Goal: Task Accomplishment & Management: Use online tool/utility

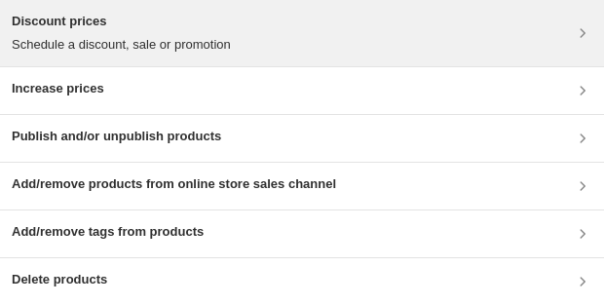
click at [68, 45] on p "Schedule a discount, sale or promotion" at bounding box center [121, 44] width 219 height 19
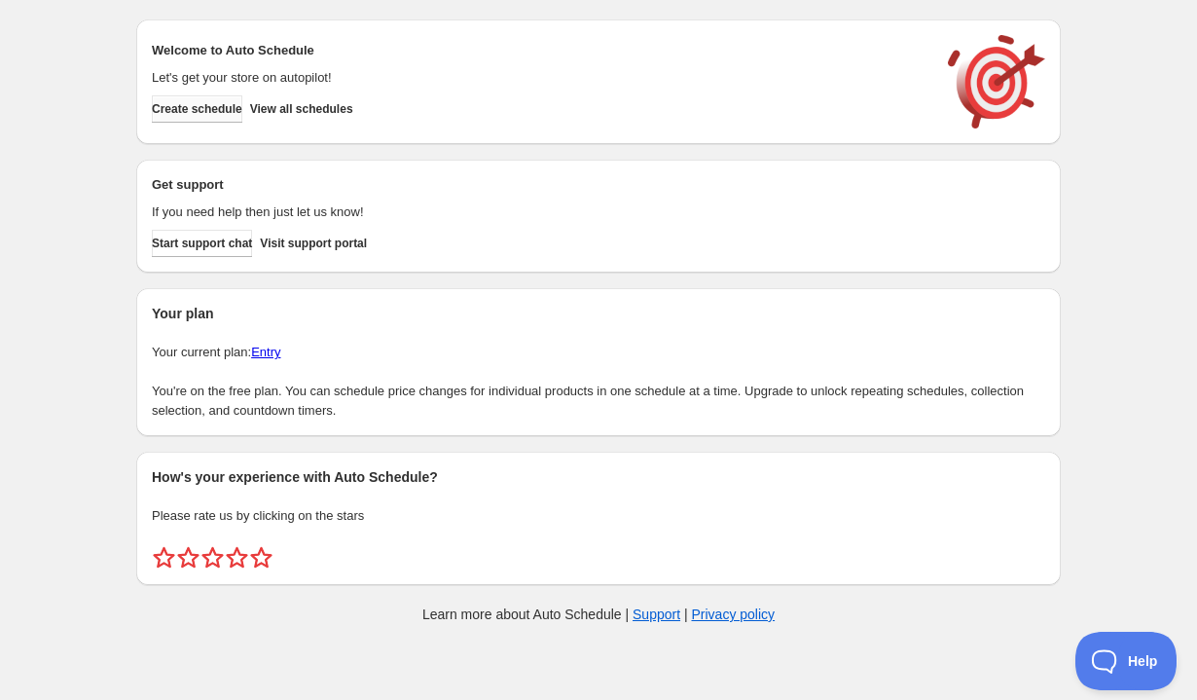
click at [202, 116] on span "Create schedule" at bounding box center [197, 109] width 91 height 16
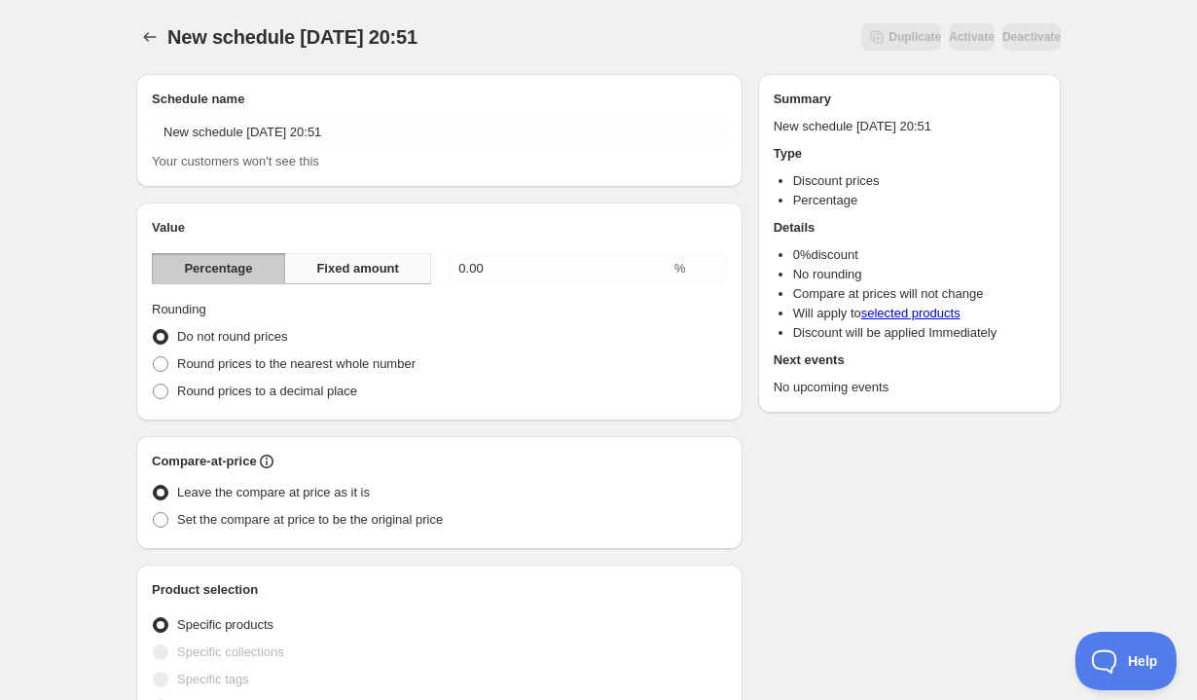
click at [397, 270] on span "Fixed amount" at bounding box center [357, 268] width 83 height 19
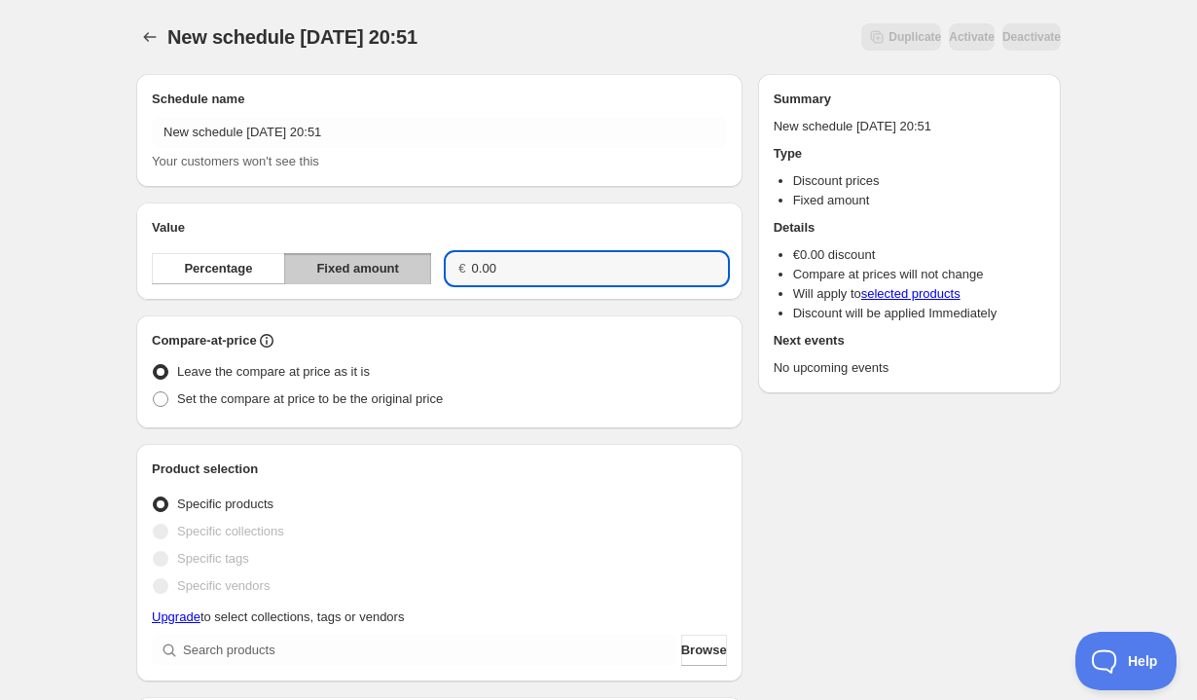
drag, startPoint x: 528, startPoint y: 267, endPoint x: 385, endPoint y: 254, distance: 142.7
click at [385, 254] on div "Percentage Fixed amount € 0.00" at bounding box center [439, 268] width 575 height 31
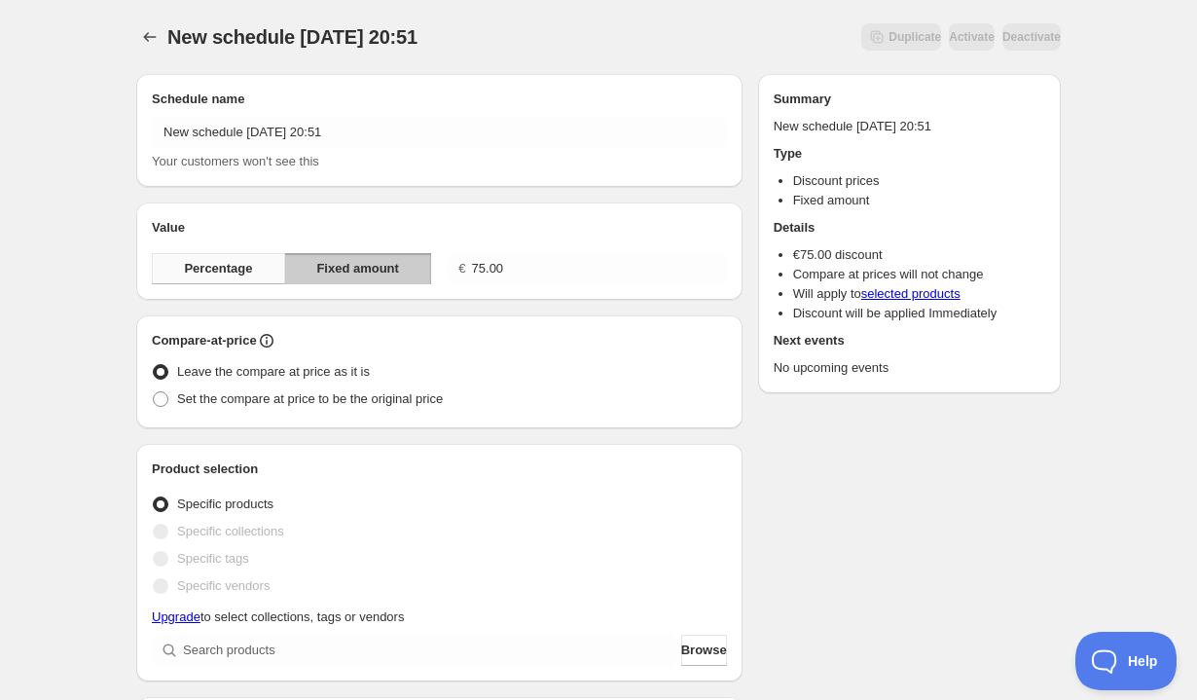
click at [226, 264] on span "Percentage" at bounding box center [218, 268] width 68 height 19
type input "0"
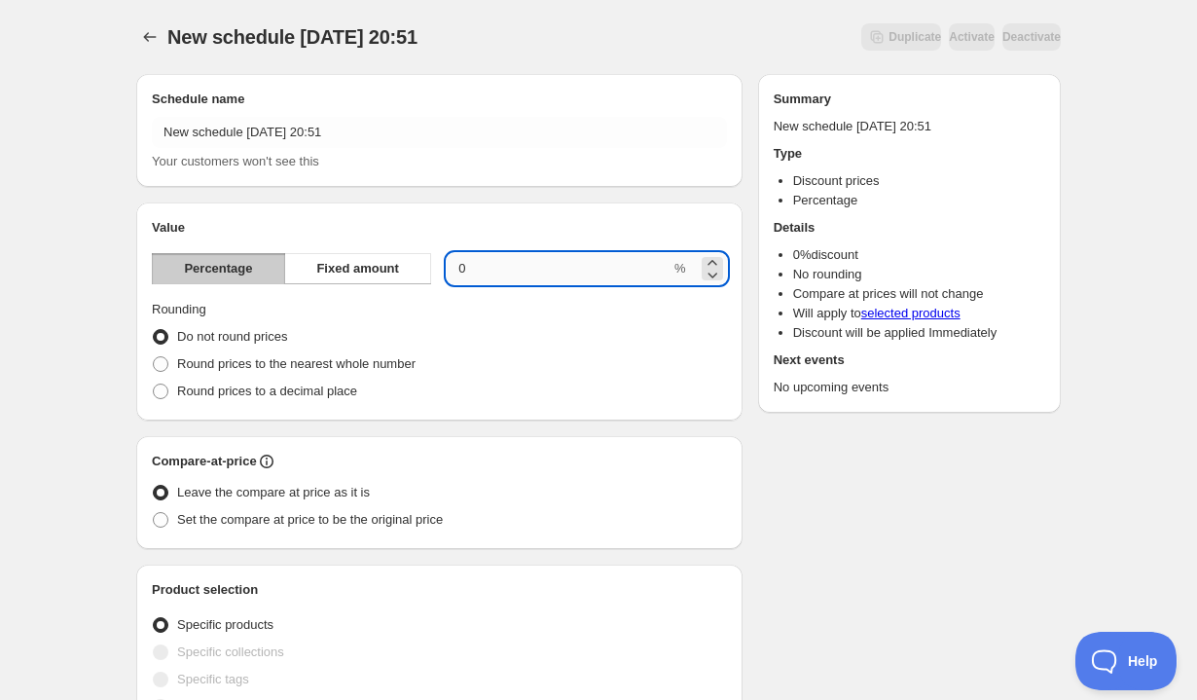
click at [501, 262] on input "0" at bounding box center [559, 268] width 224 height 31
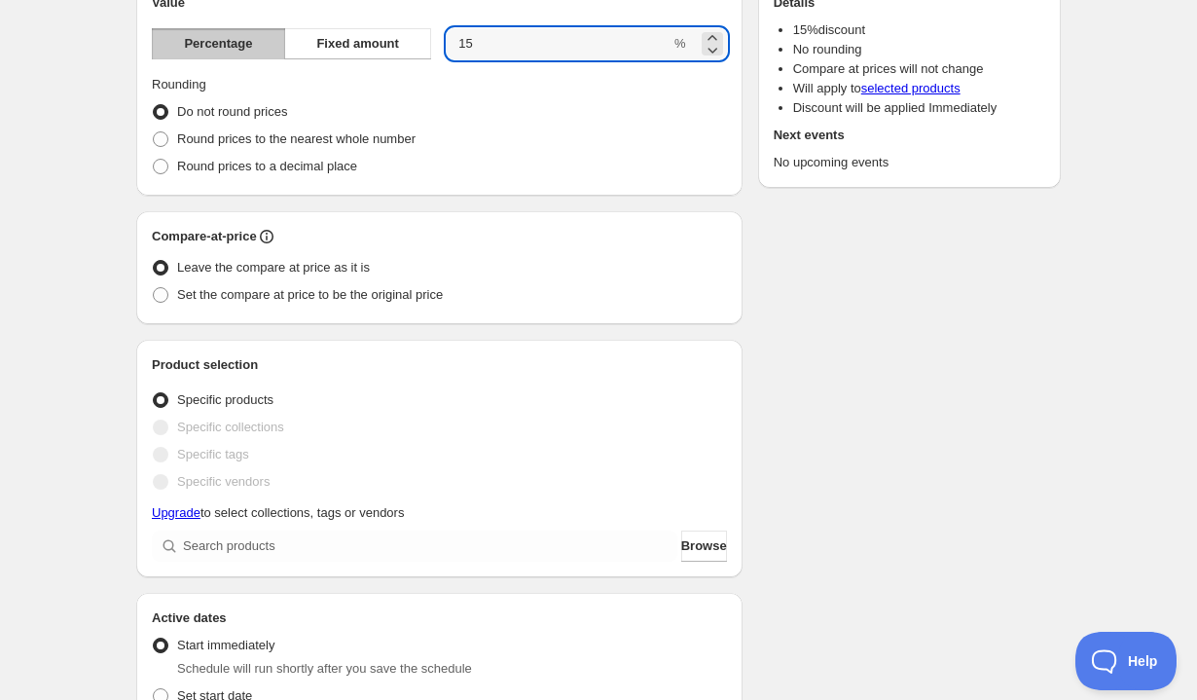
scroll to position [225, 0]
type input "15"
click at [681, 557] on button "Browse" at bounding box center [704, 546] width 46 height 31
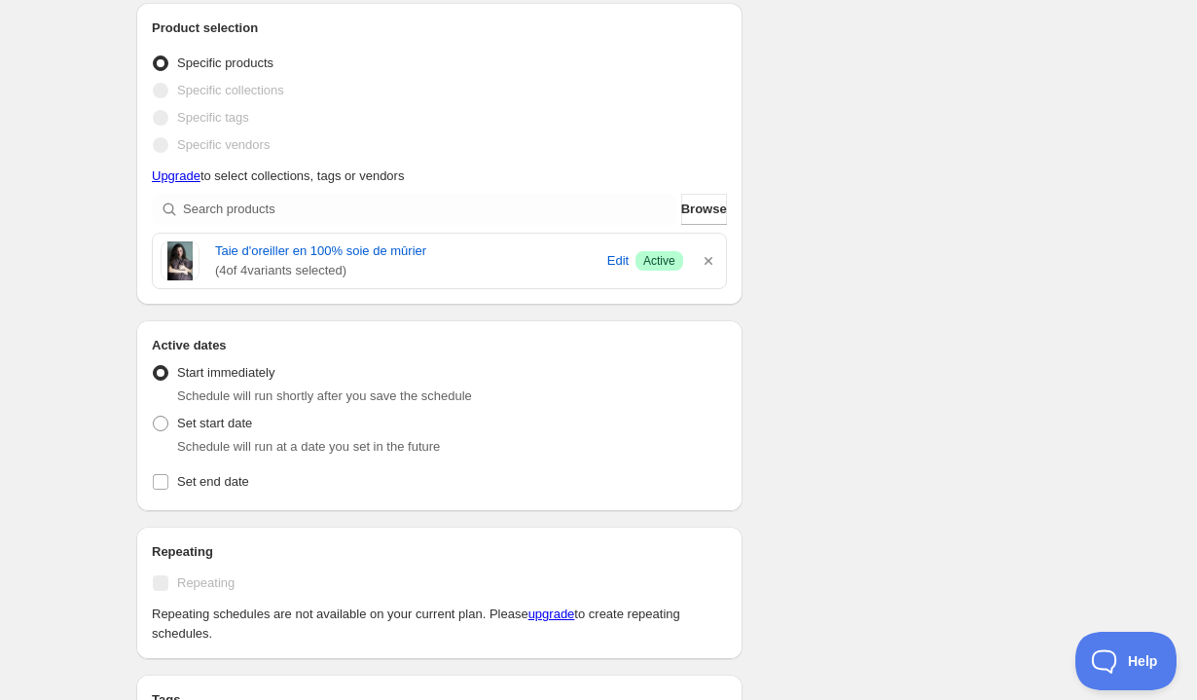
scroll to position [563, 0]
click at [164, 485] on input "Set end date" at bounding box center [161, 481] width 16 height 16
checkbox input "true"
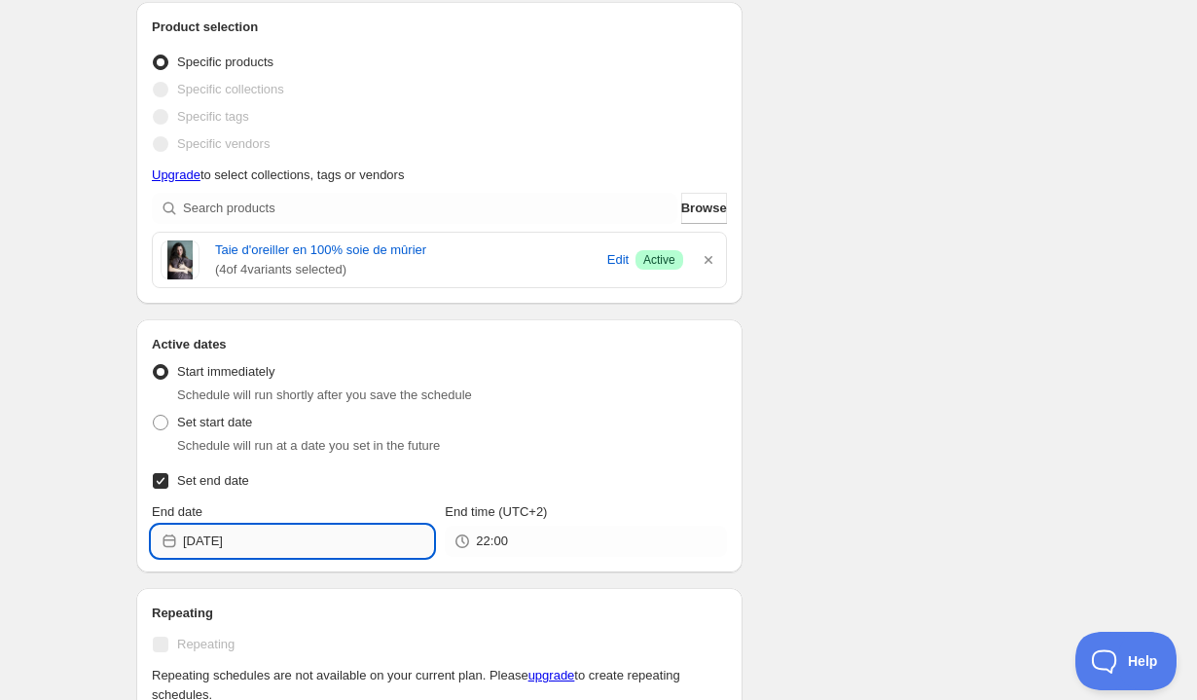
click at [266, 541] on input "[DATE]" at bounding box center [308, 541] width 250 height 31
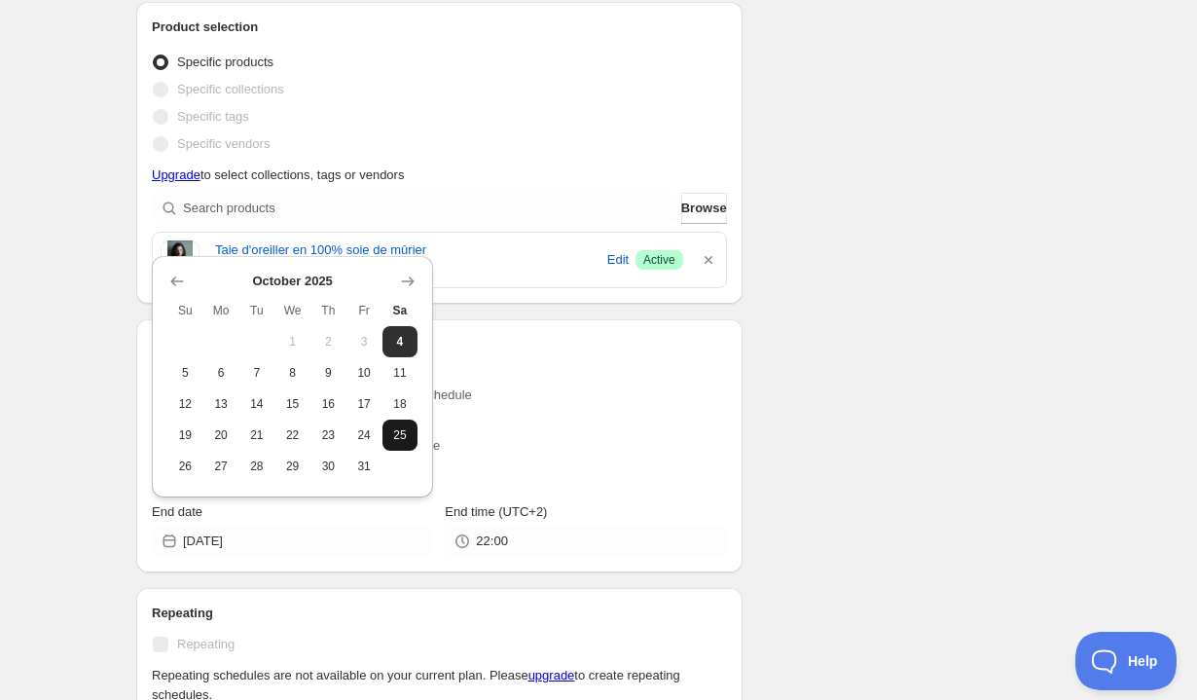
click at [390, 437] on span "25" at bounding box center [400, 435] width 20 height 16
type input "[DATE]"
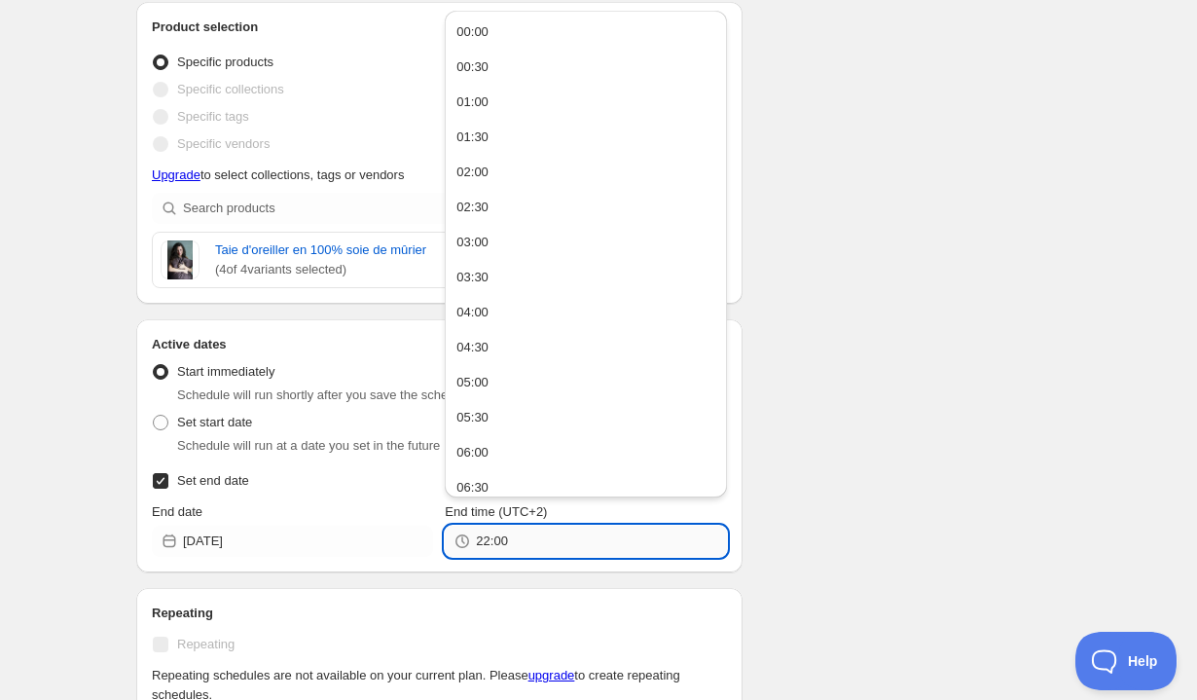
click at [497, 546] on input "22:00" at bounding box center [601, 541] width 250 height 31
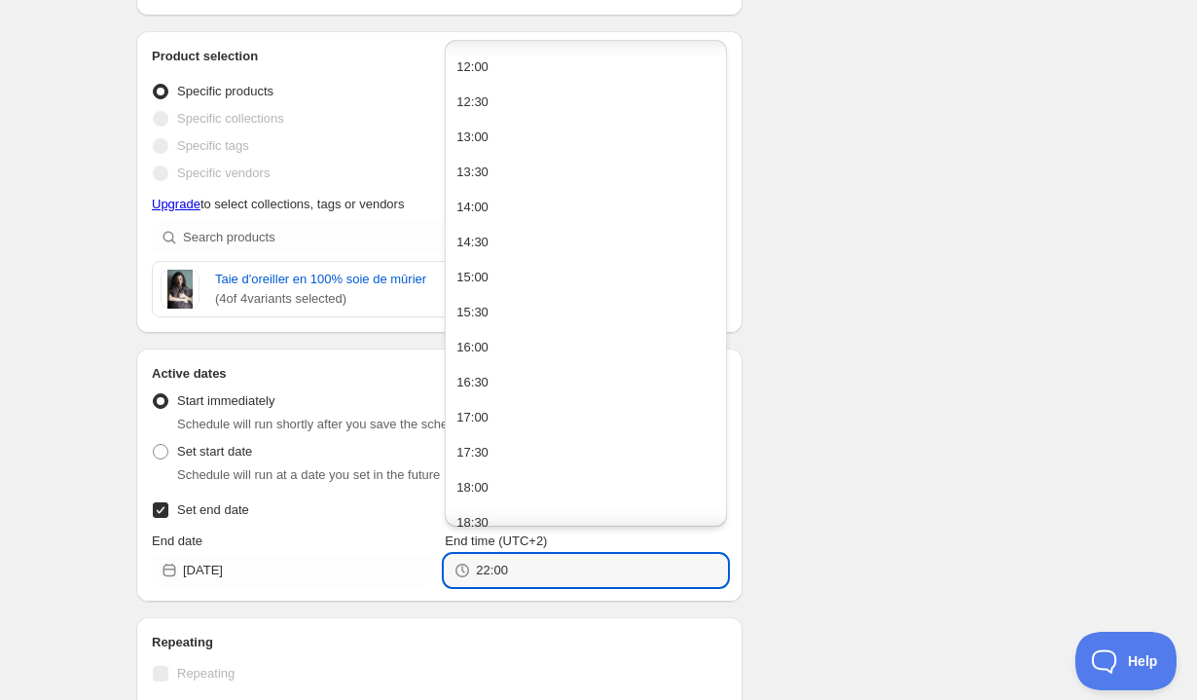
scroll to position [1203, 0]
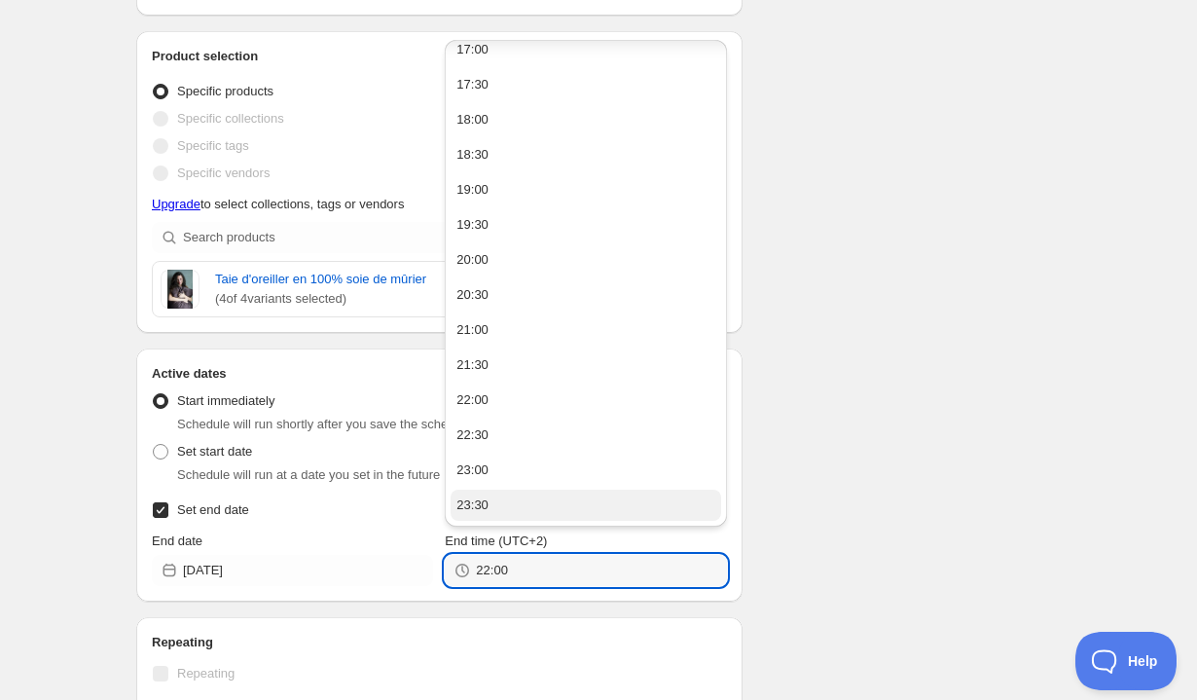
click at [478, 499] on div "23:30" at bounding box center [473, 504] width 32 height 19
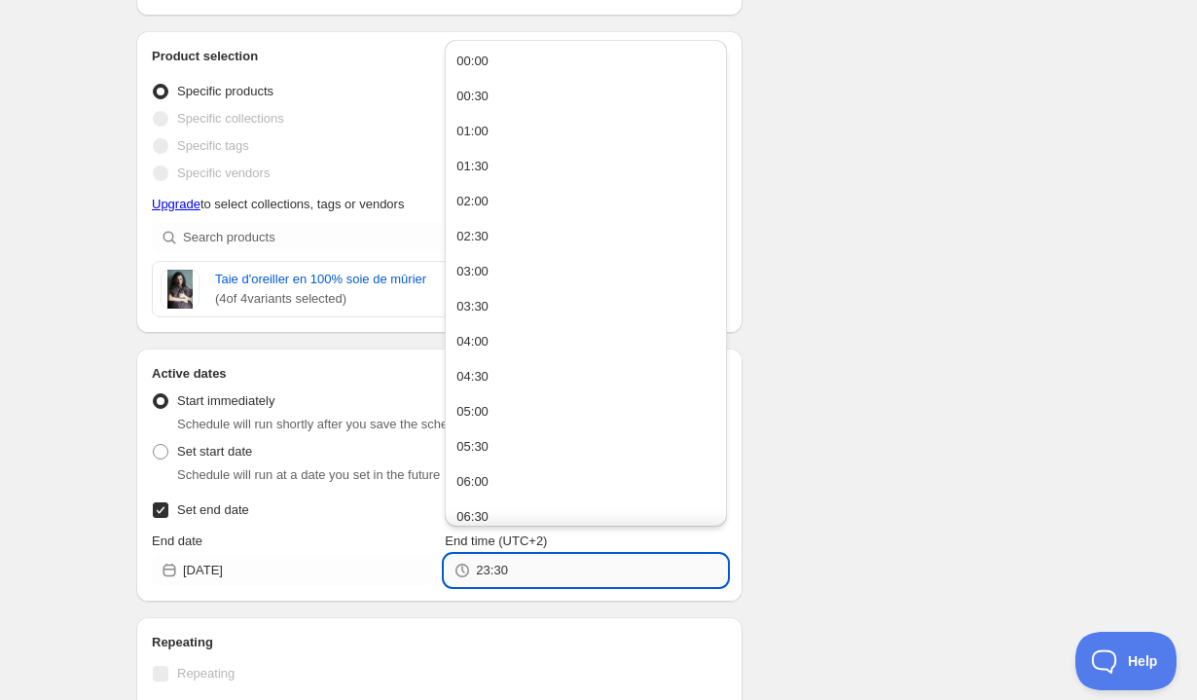
click at [533, 570] on input "23:30" at bounding box center [601, 570] width 250 height 31
type input "23:59"
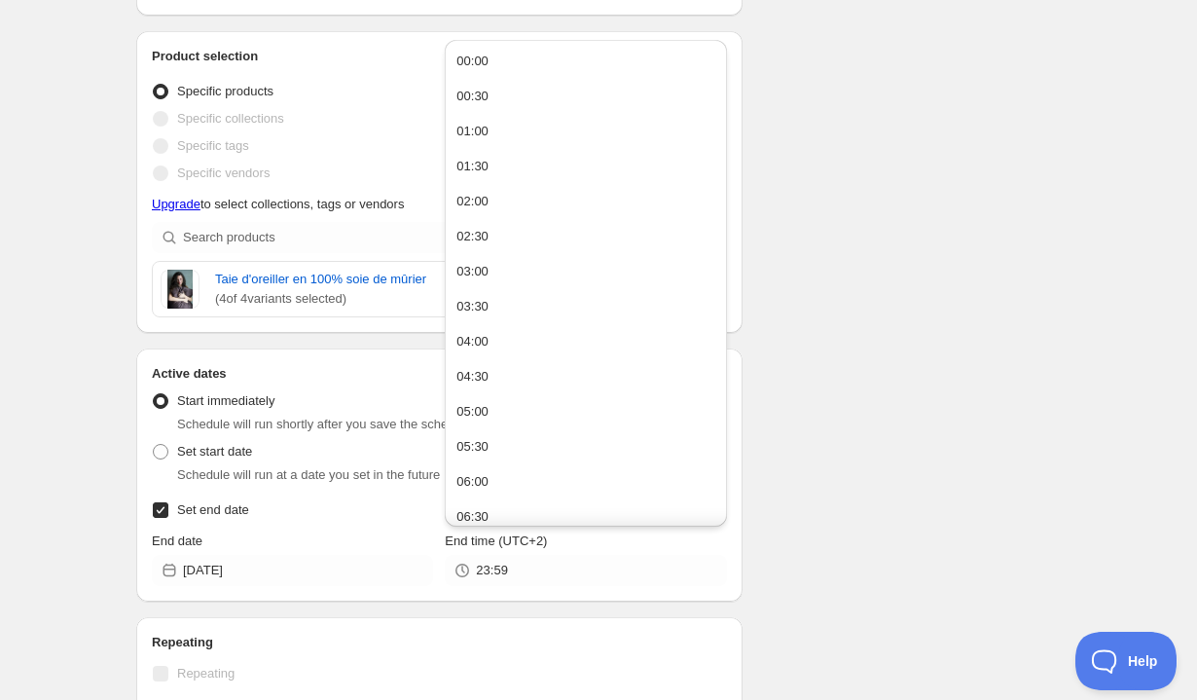
click at [84, 569] on div "New schedule [DATE] 20:51. This page is ready New schedule [DATE] 20:51 Duplica…" at bounding box center [598, 301] width 1197 height 1668
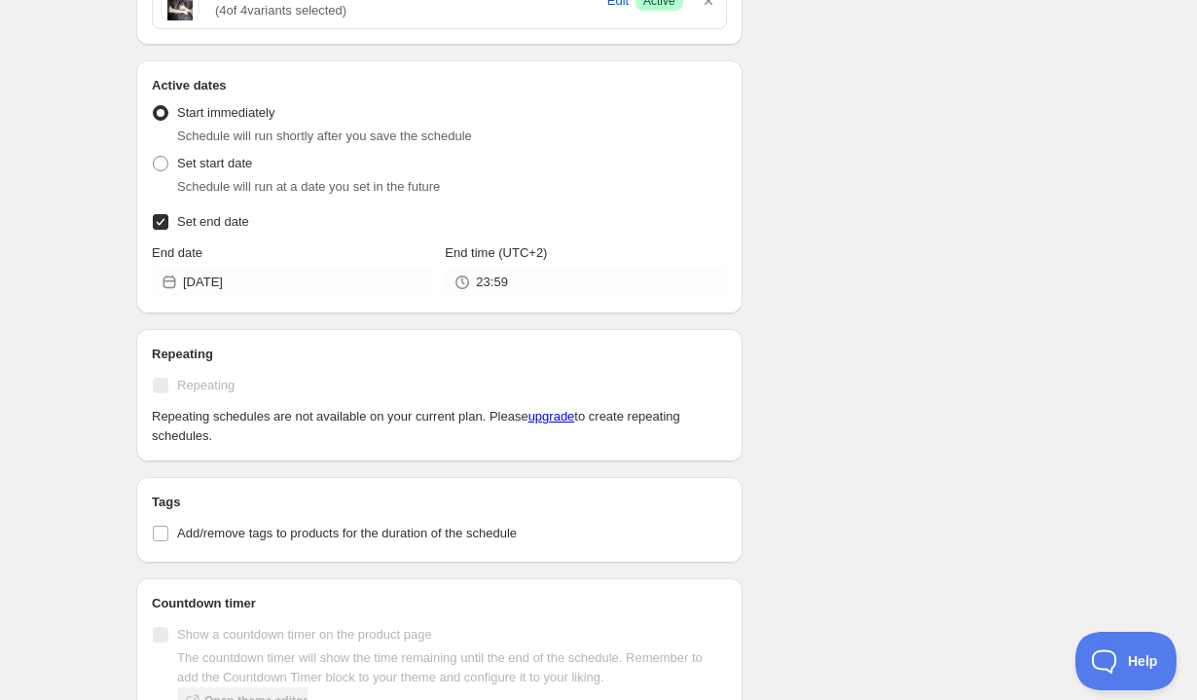
scroll to position [833, 0]
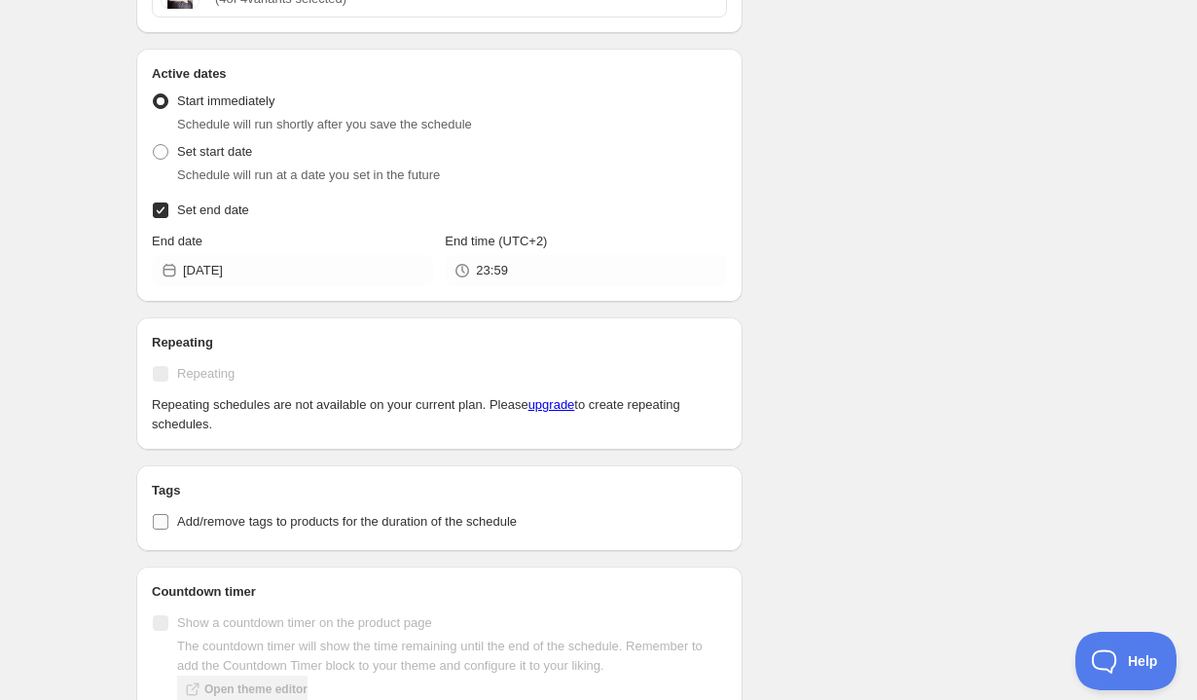
click at [161, 530] on span at bounding box center [161, 522] width 18 height 18
click at [161, 530] on input "Add/remove tags to products for the duration of the schedule" at bounding box center [161, 522] width 16 height 16
checkbox input "true"
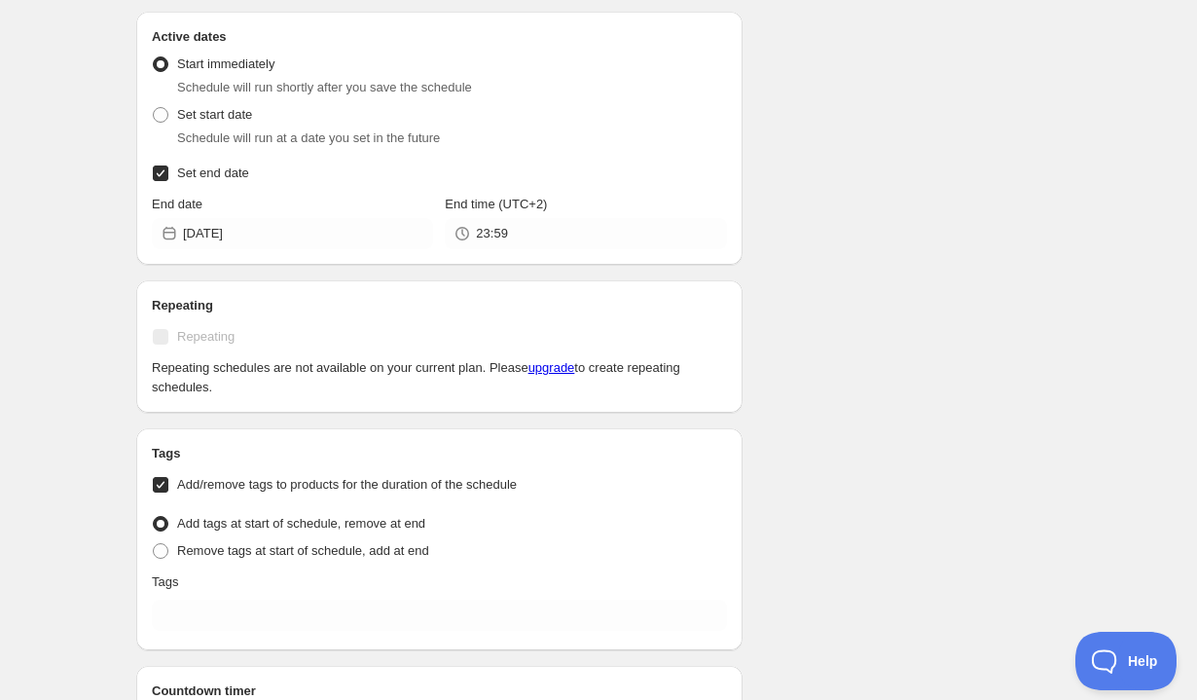
scroll to position [873, 0]
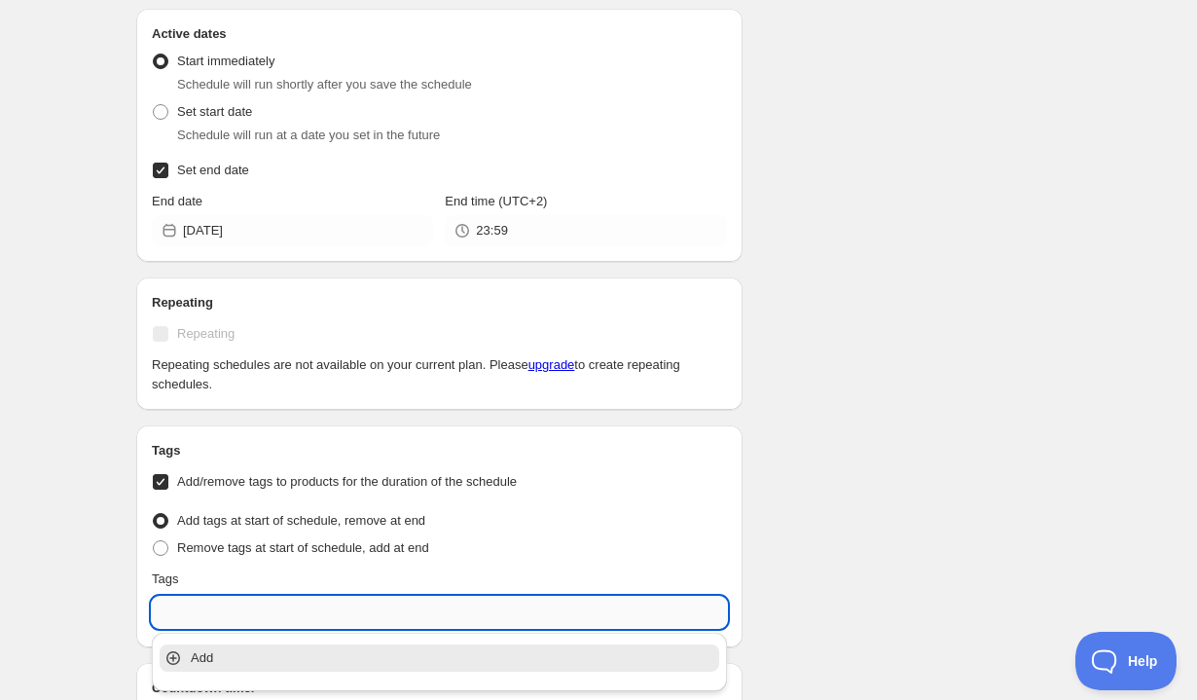
click at [189, 603] on input "text" at bounding box center [439, 612] width 575 height 31
click at [191, 654] on p "Add Précommande" at bounding box center [453, 657] width 525 height 19
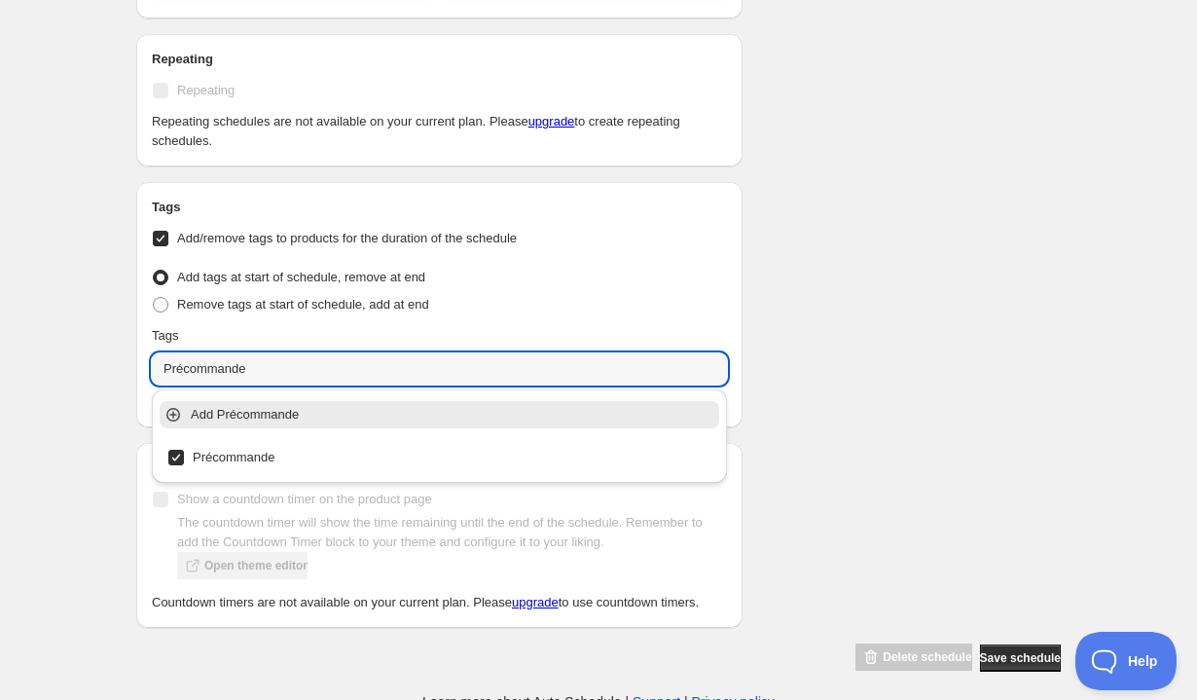
scroll to position [1117, 0]
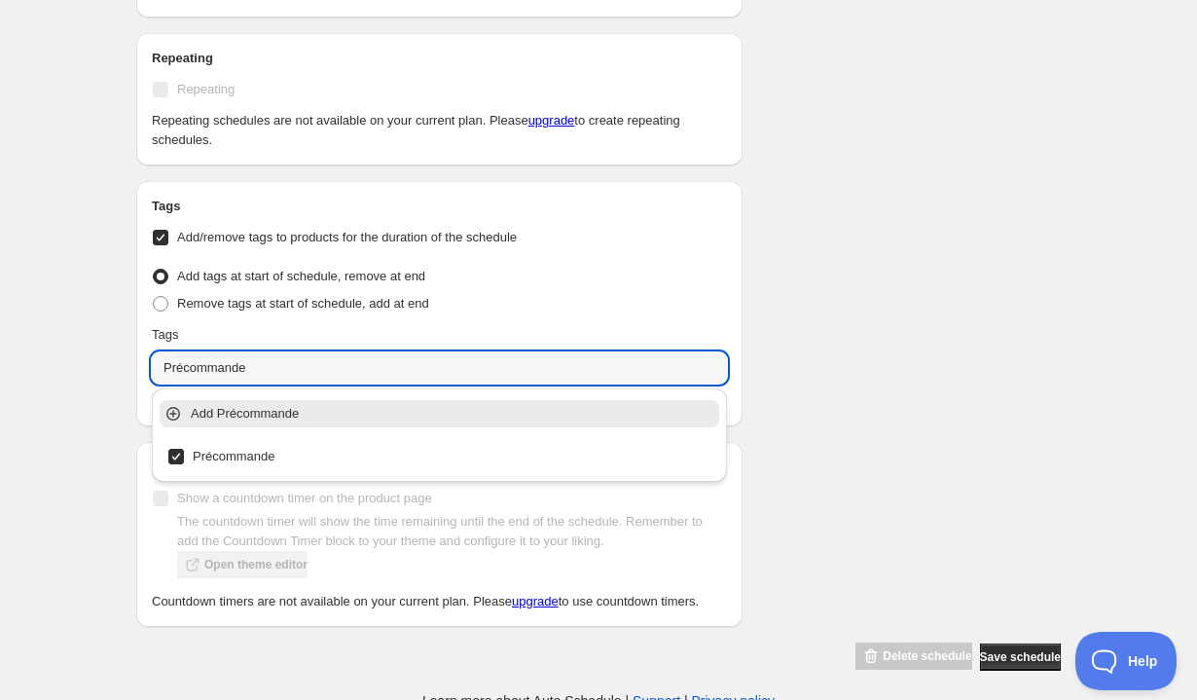
type input "Précommande"
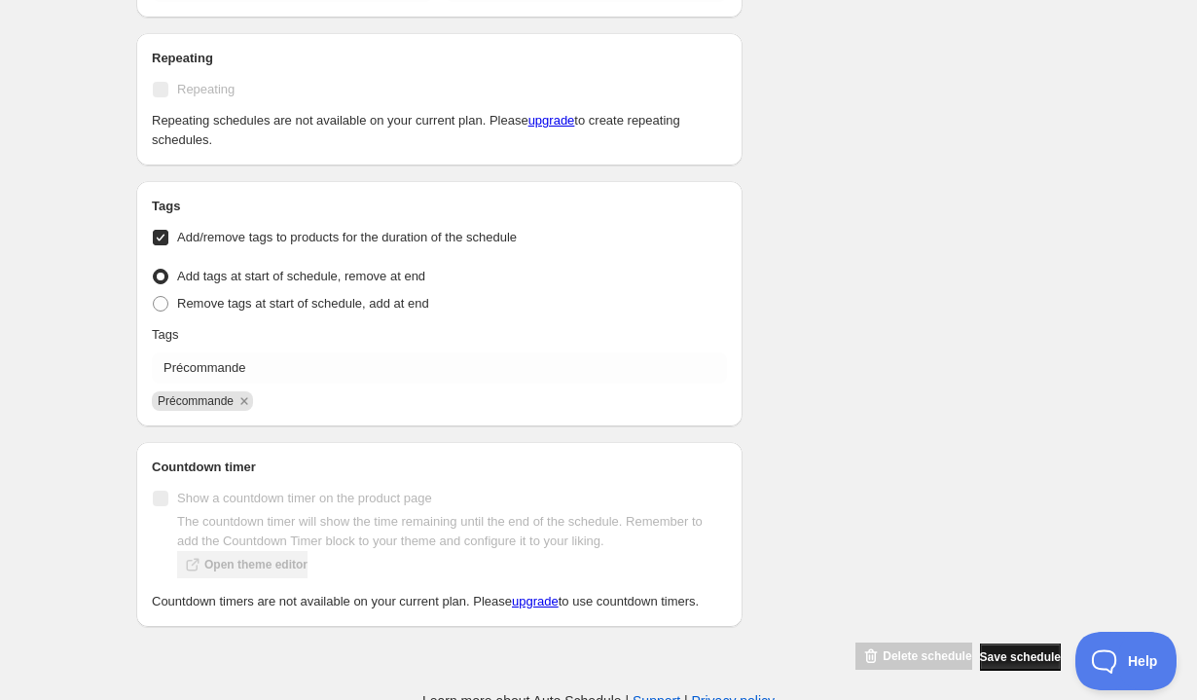
click at [1015, 665] on span "Save schedule" at bounding box center [1020, 657] width 81 height 16
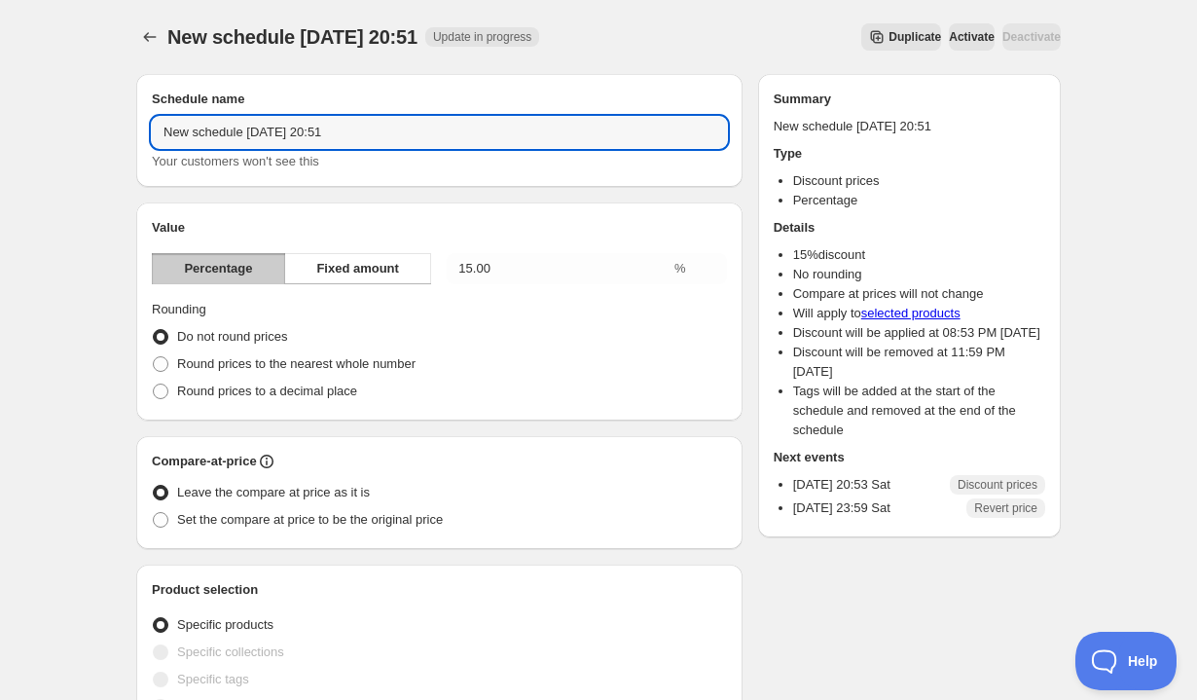
drag, startPoint x: 382, startPoint y: 125, endPoint x: 115, endPoint y: 120, distance: 266.8
type input "Précommande"
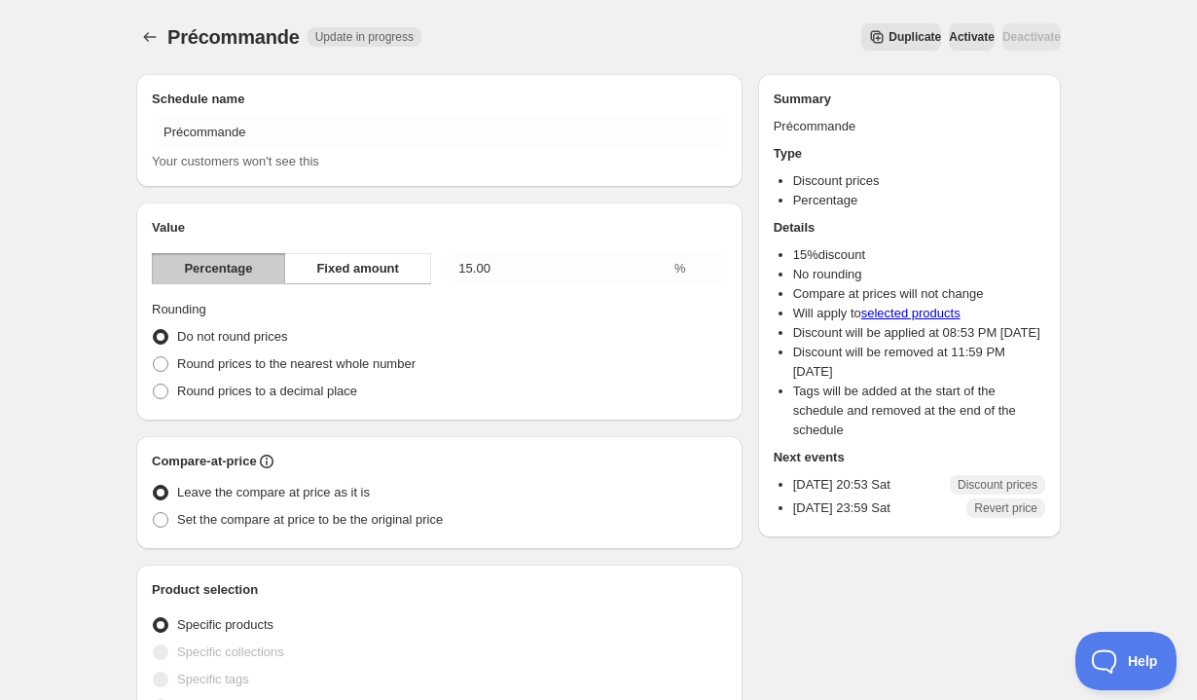
click at [340, 46] on span "Update in progress" at bounding box center [365, 36] width 114 height 19
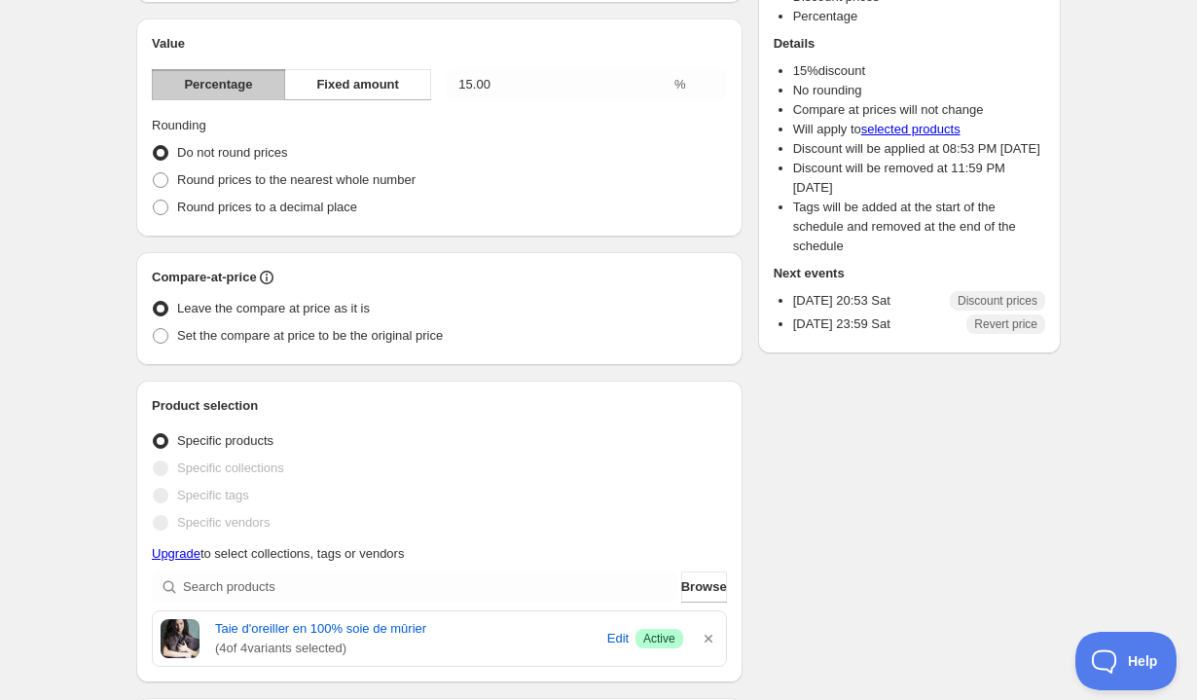
scroll to position [165, 0]
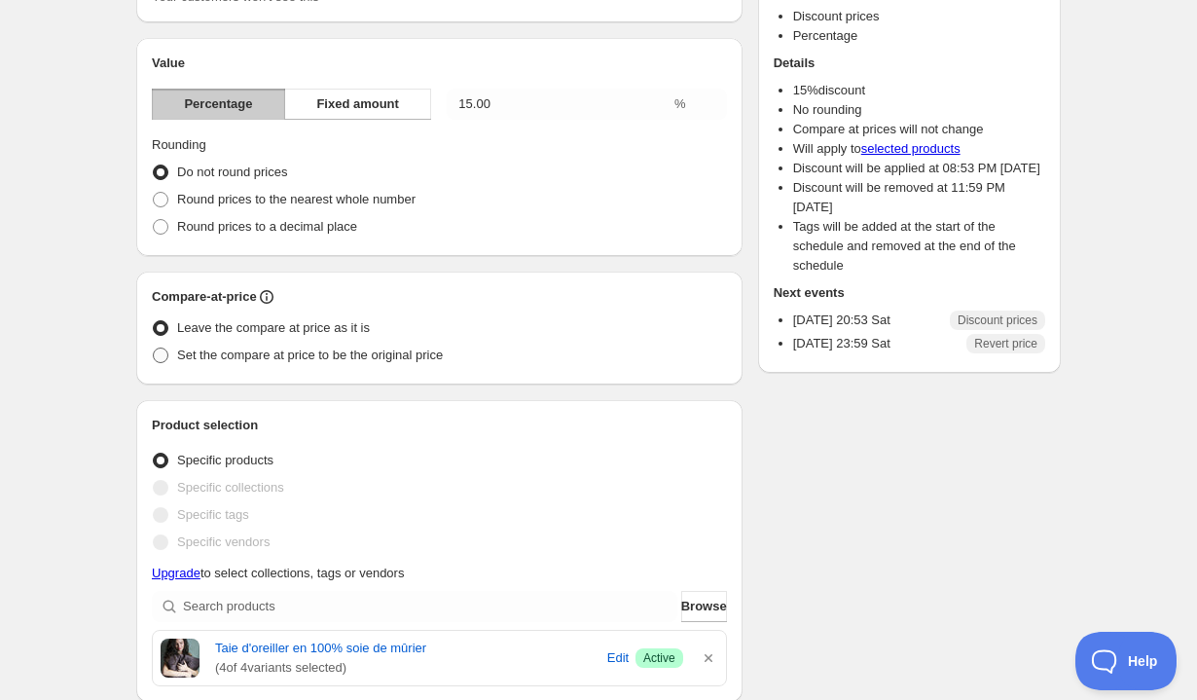
click at [247, 348] on span "Set the compare at price to be the original price" at bounding box center [310, 355] width 266 height 15
click at [154, 348] on input "Set the compare at price to be the original price" at bounding box center [153, 348] width 1 height 1
radio input "true"
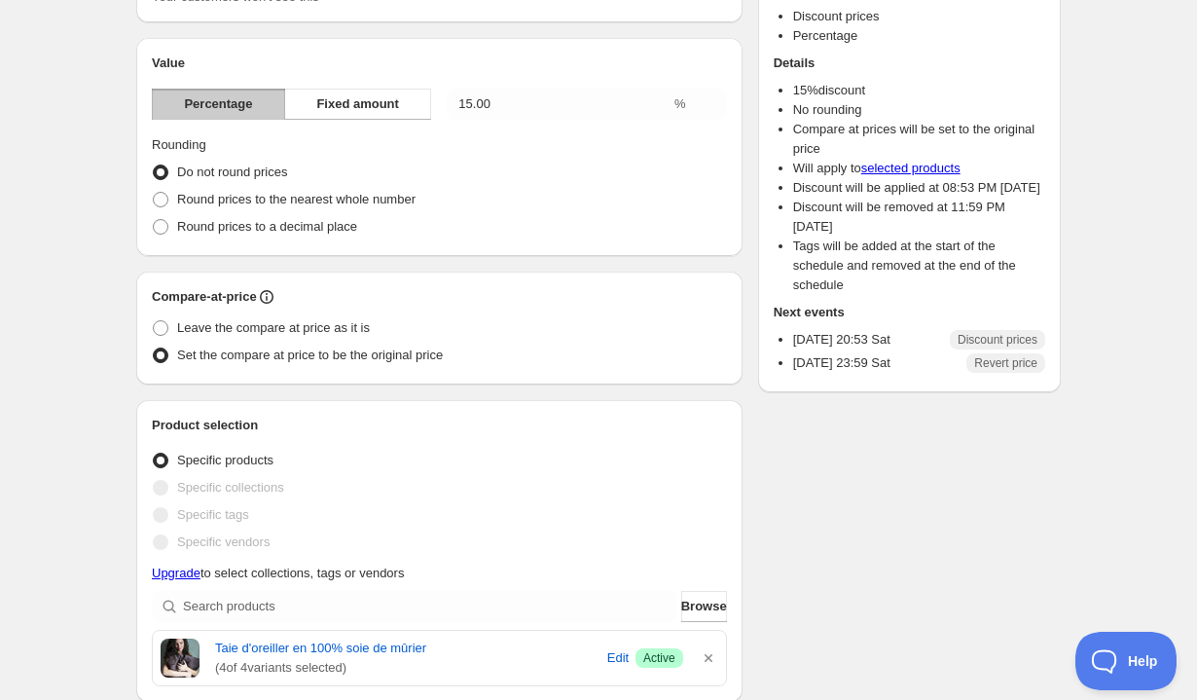
scroll to position [1095, 0]
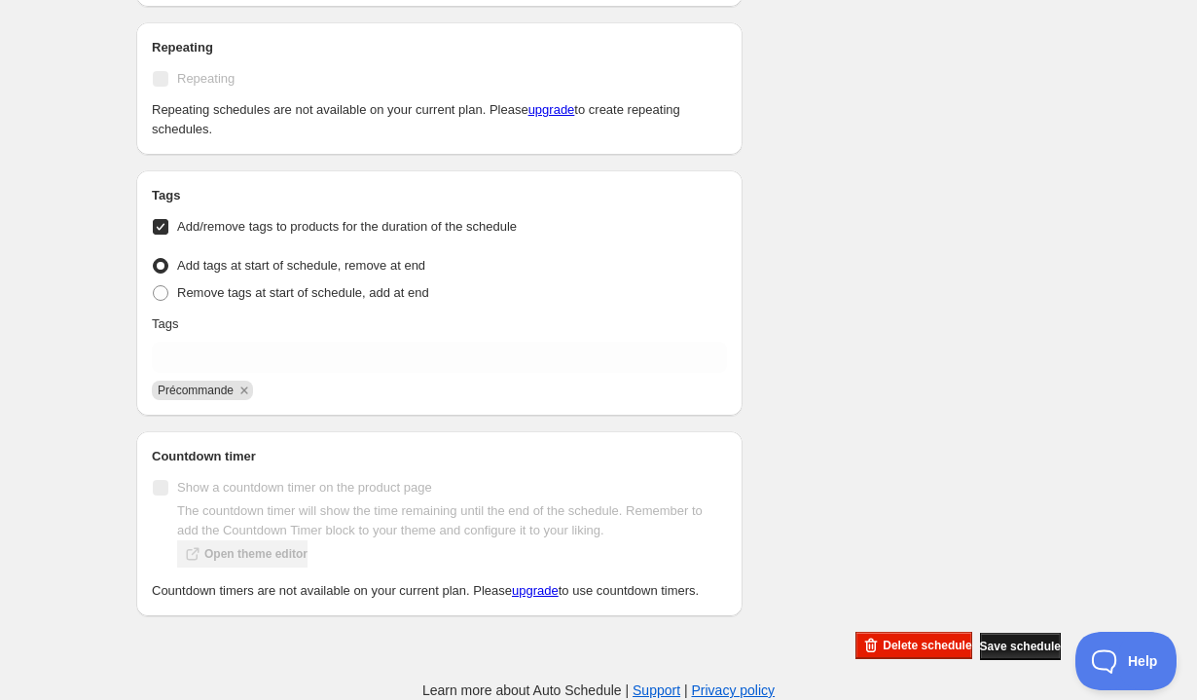
click at [980, 643] on span "Save schedule" at bounding box center [1020, 647] width 81 height 16
click at [982, 651] on span "Save schedule" at bounding box center [1020, 647] width 81 height 16
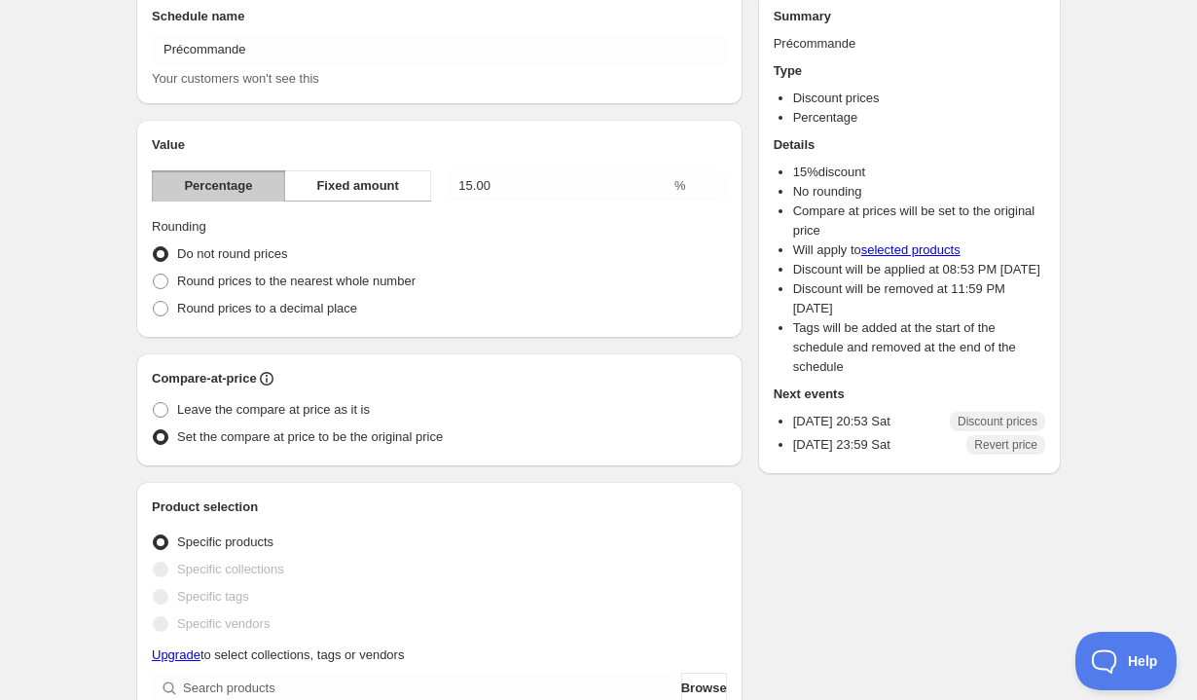
scroll to position [214, 0]
click at [166, 413] on span at bounding box center [161, 409] width 16 height 16
click at [154, 402] on input "Leave the compare at price as it is" at bounding box center [153, 401] width 1 height 1
radio input "true"
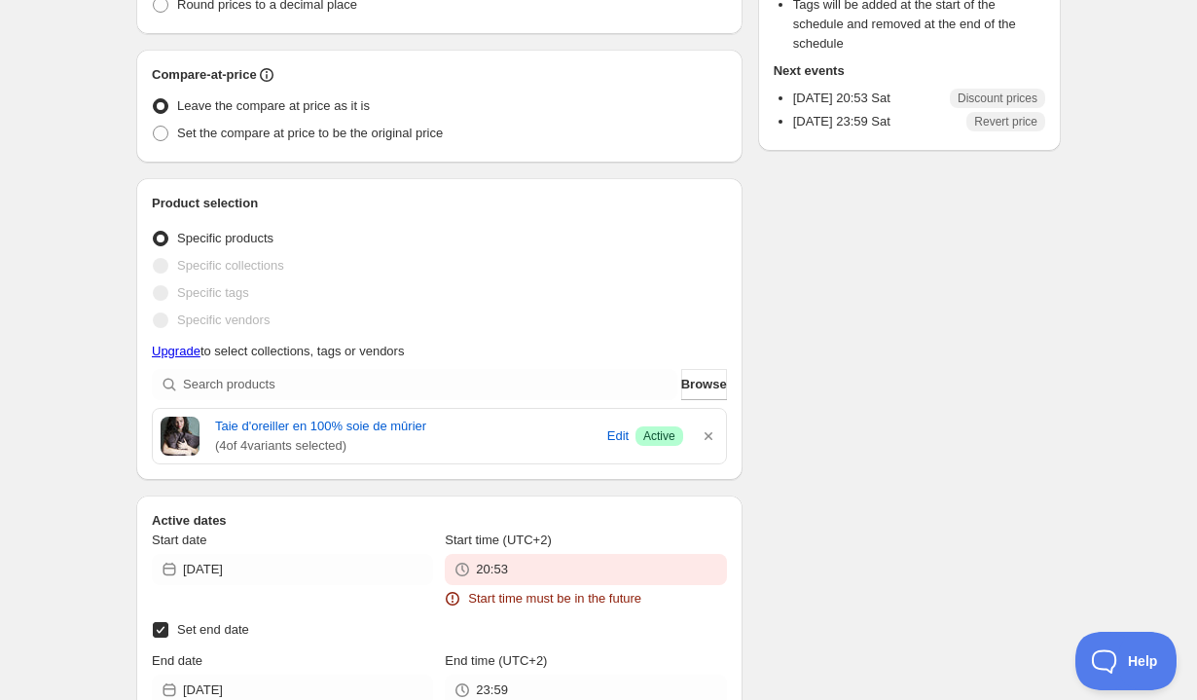
scroll to position [1249, 0]
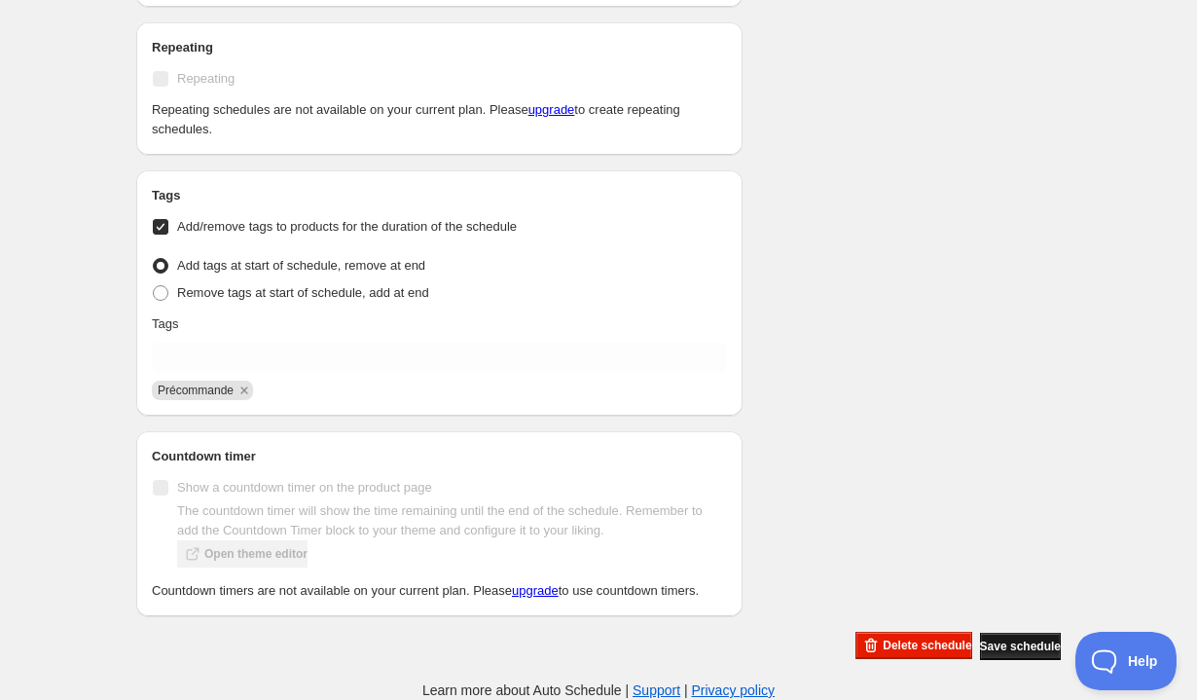
click at [1011, 649] on span "Save schedule" at bounding box center [1020, 647] width 81 height 16
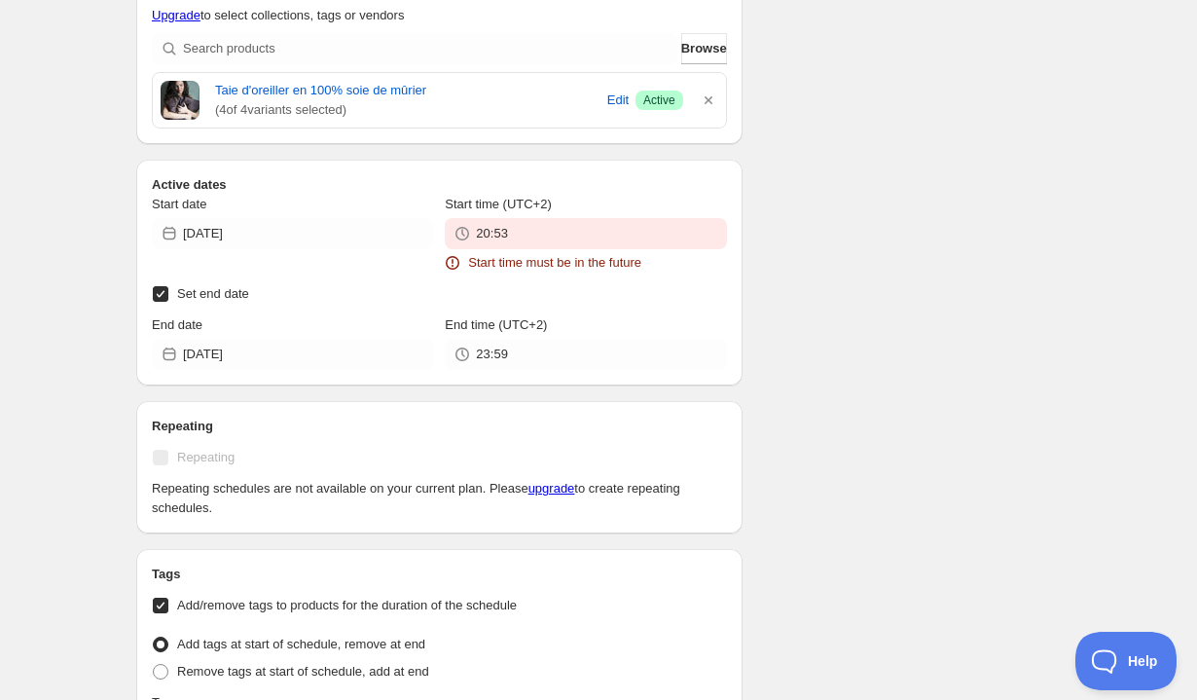
scroll to position [944, 0]
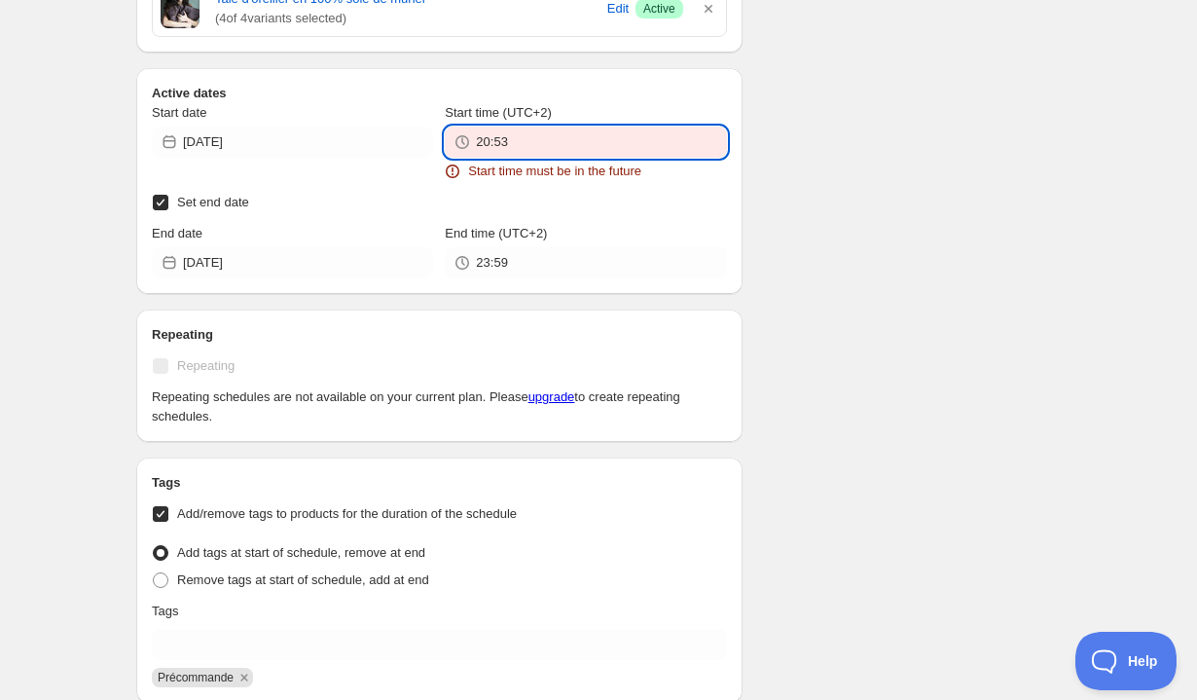
click at [521, 133] on input "20:53" at bounding box center [601, 142] width 250 height 31
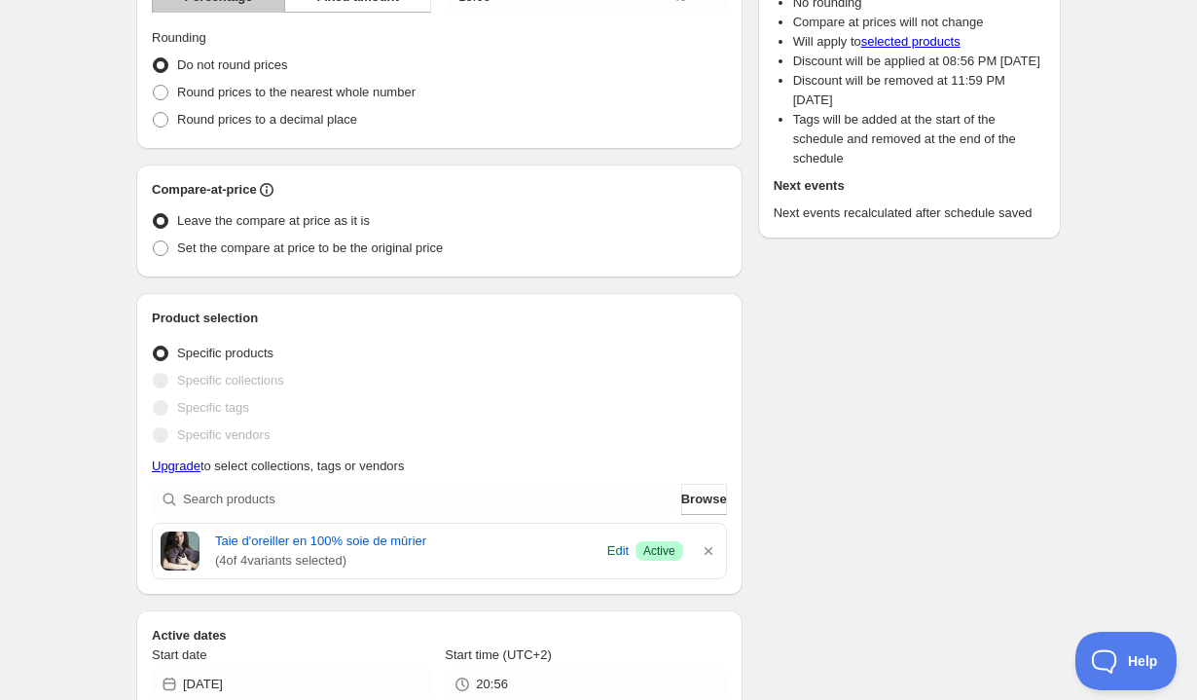
scroll to position [1226, 0]
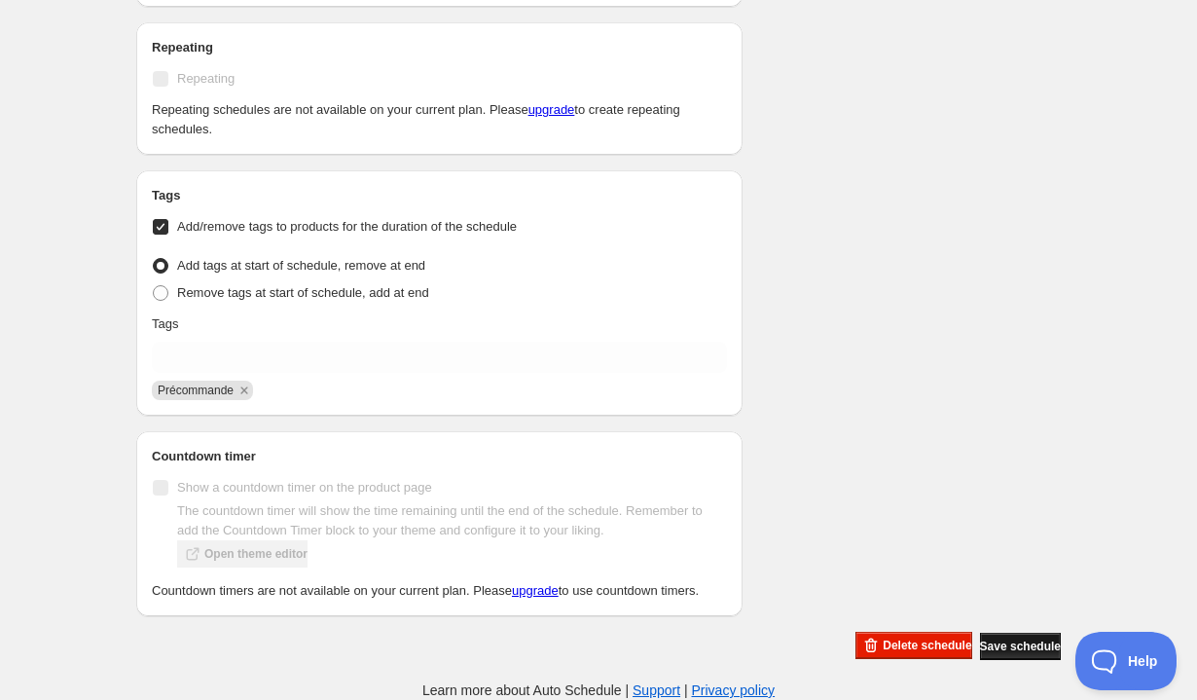
click at [990, 641] on span "Save schedule" at bounding box center [1020, 647] width 81 height 16
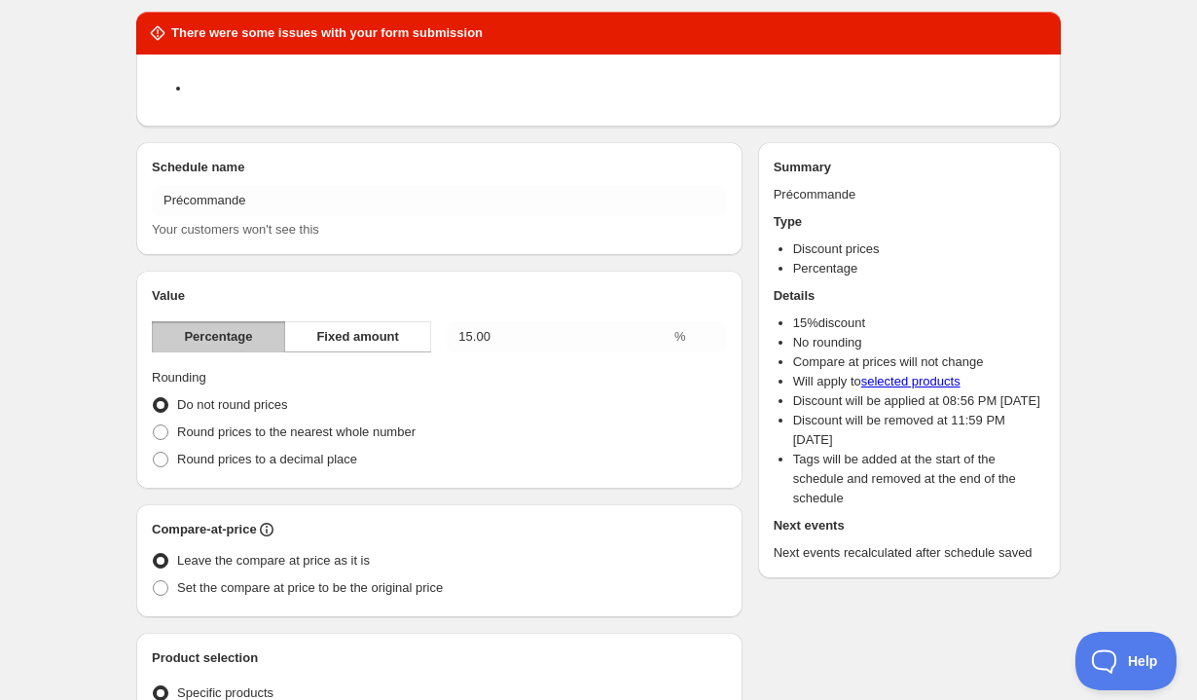
scroll to position [0, 0]
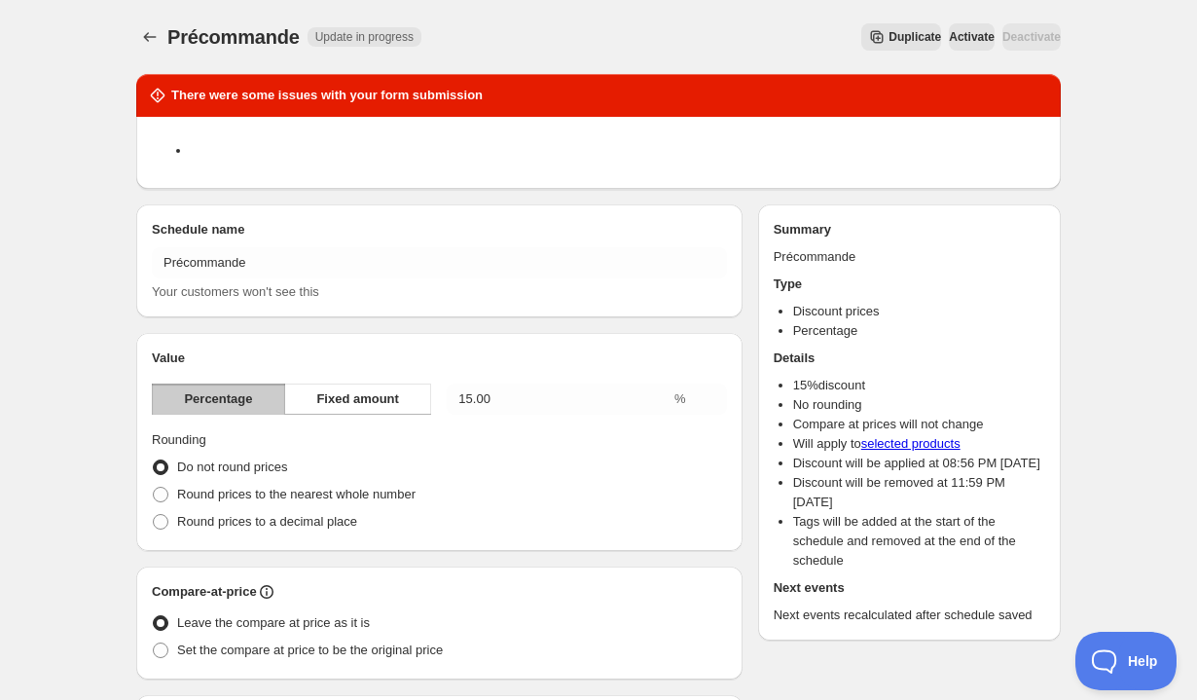
click at [949, 35] on span "Activate" at bounding box center [972, 37] width 46 height 16
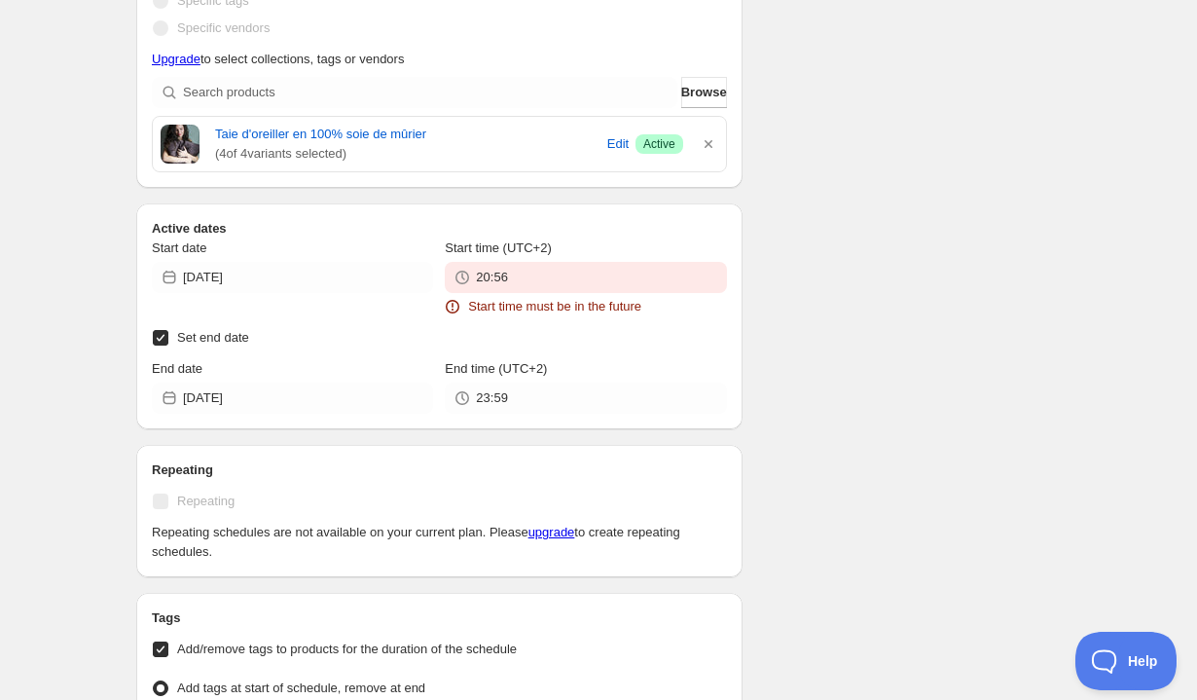
scroll to position [754, 0]
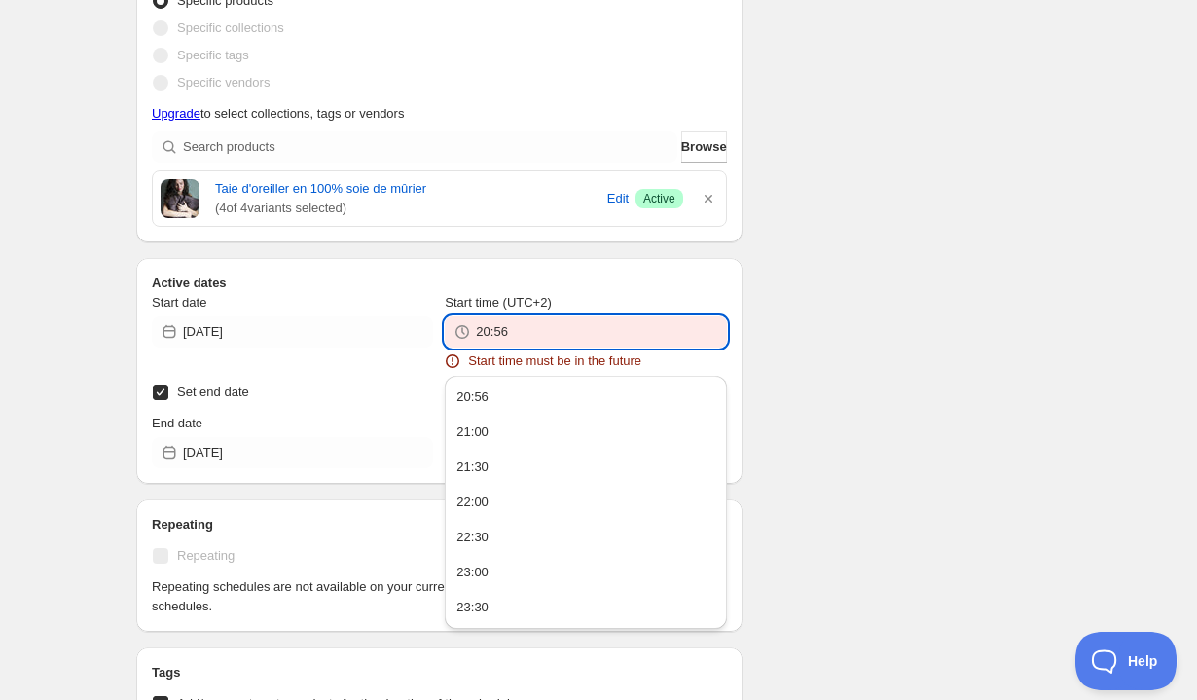
click at [520, 320] on input "20:56" at bounding box center [601, 331] width 250 height 31
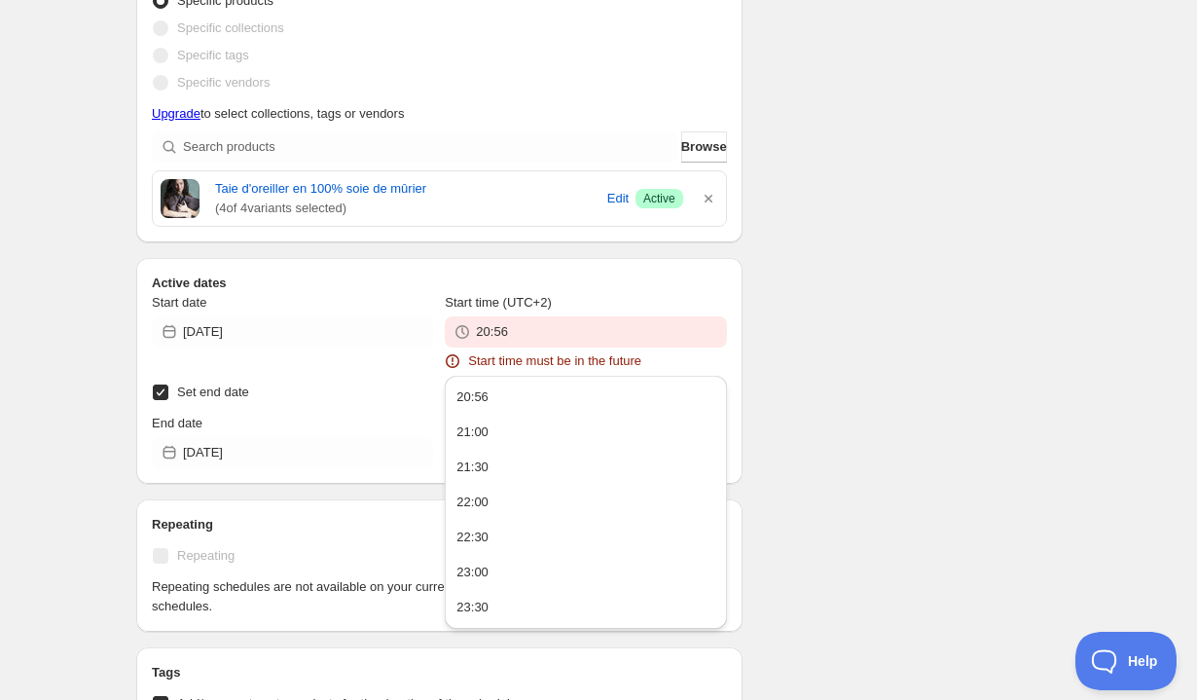
click at [536, 348] on div "Start time (UTC+2) 20:56 Start time must be in the future" at bounding box center [585, 332] width 281 height 78
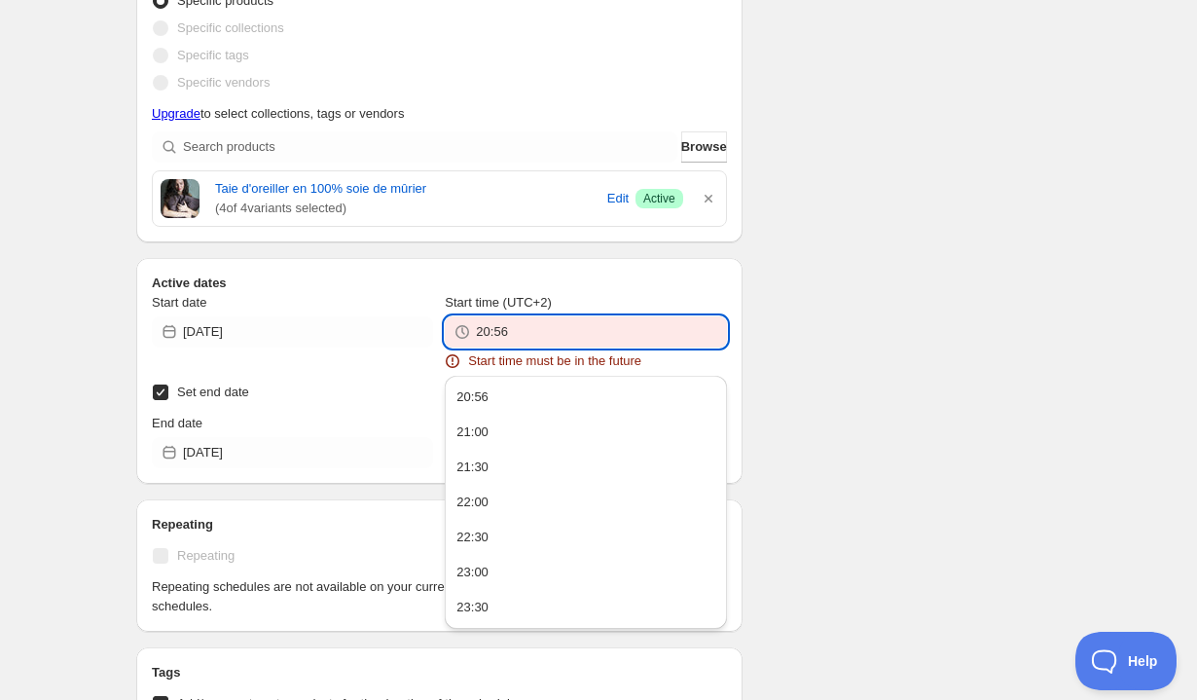
click at [533, 332] on input "20:56" at bounding box center [601, 331] width 250 height 31
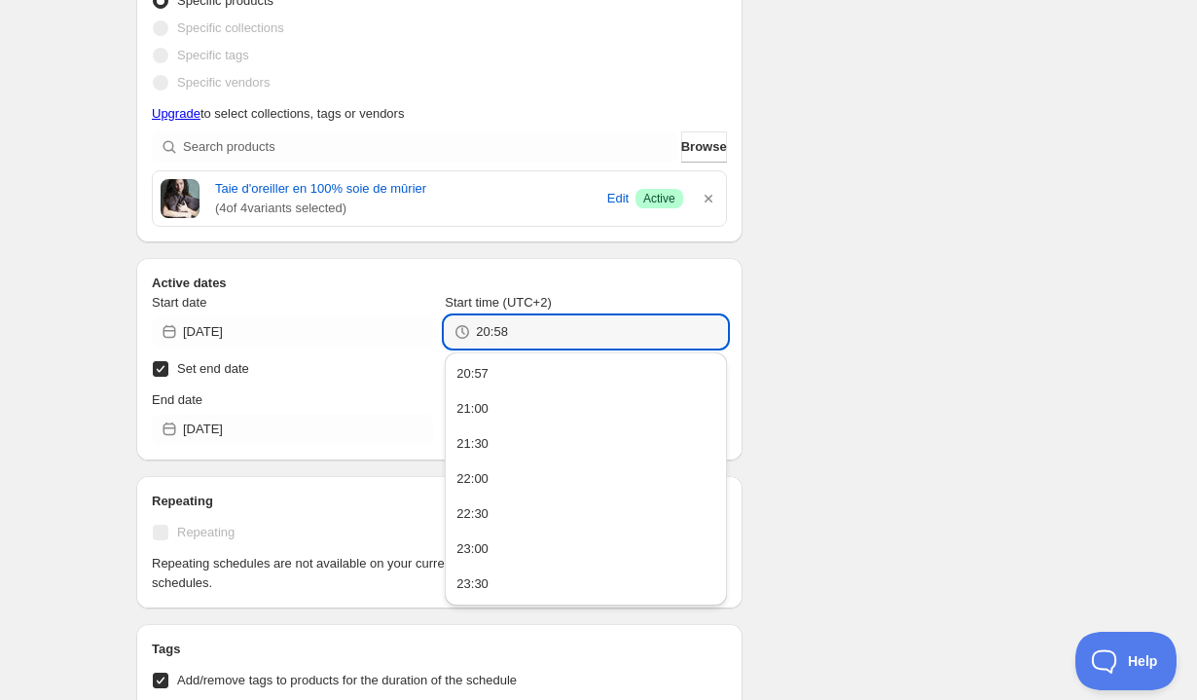
type input "20:58"
click at [869, 284] on div "There were some issues with your form submission Start time must be in the futu…" at bounding box center [591, 209] width 940 height 1811
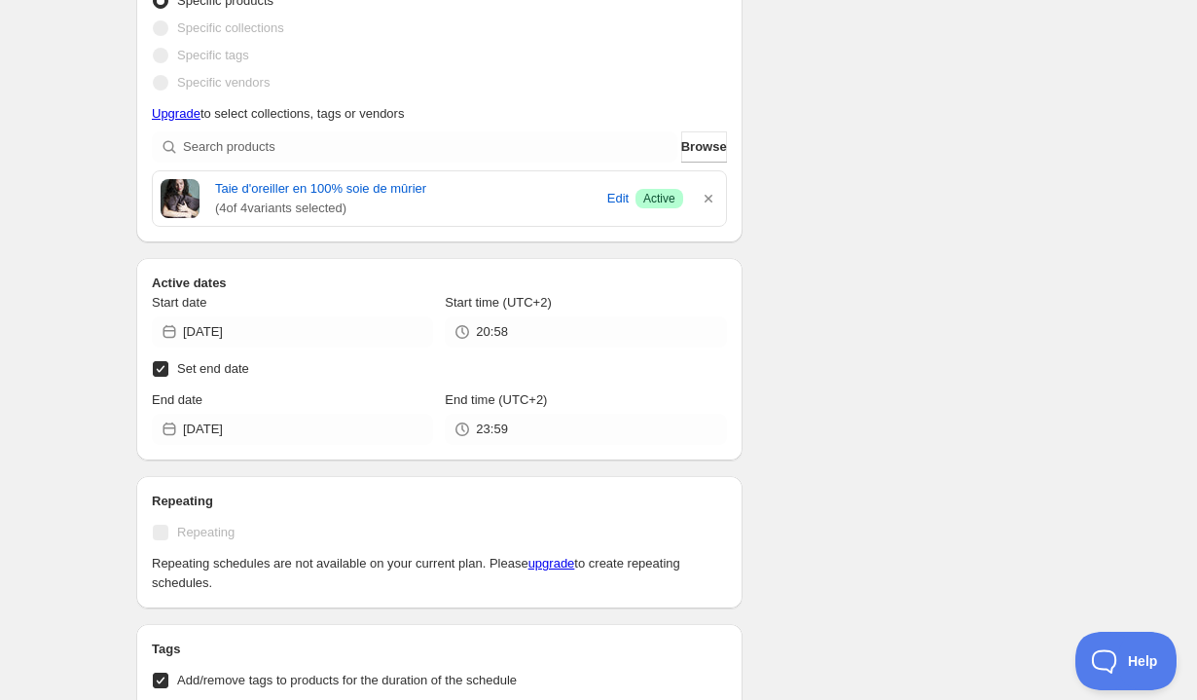
scroll to position [1226, 0]
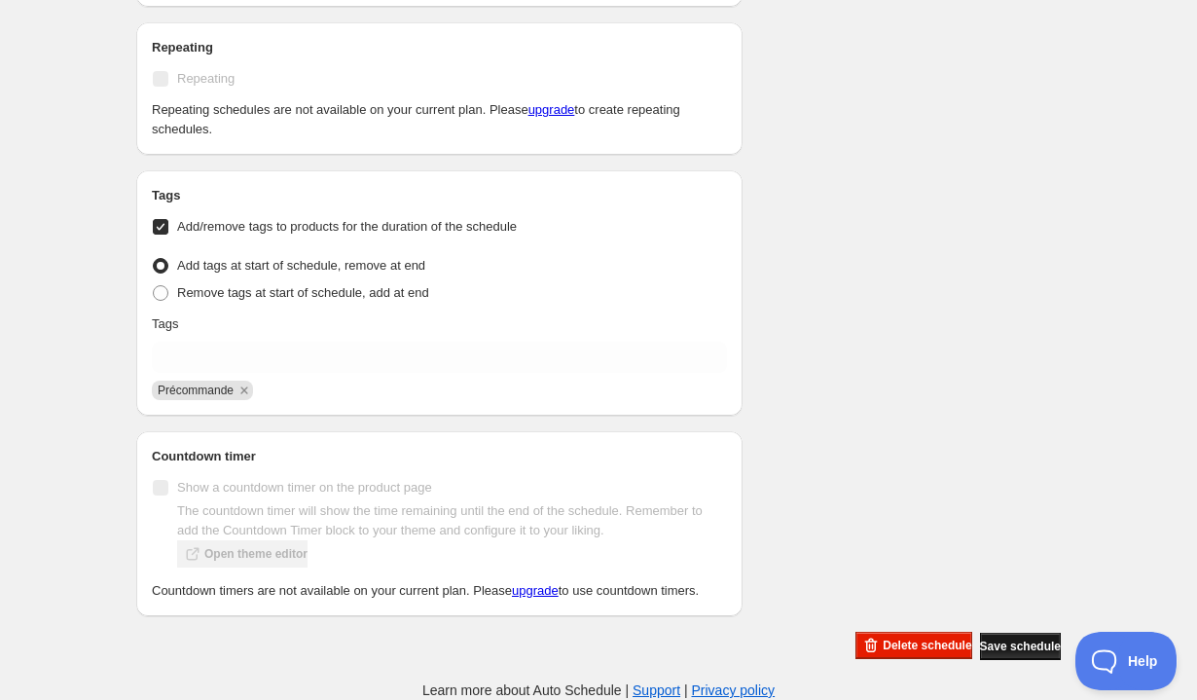
click at [997, 653] on span "Save schedule" at bounding box center [1020, 647] width 81 height 16
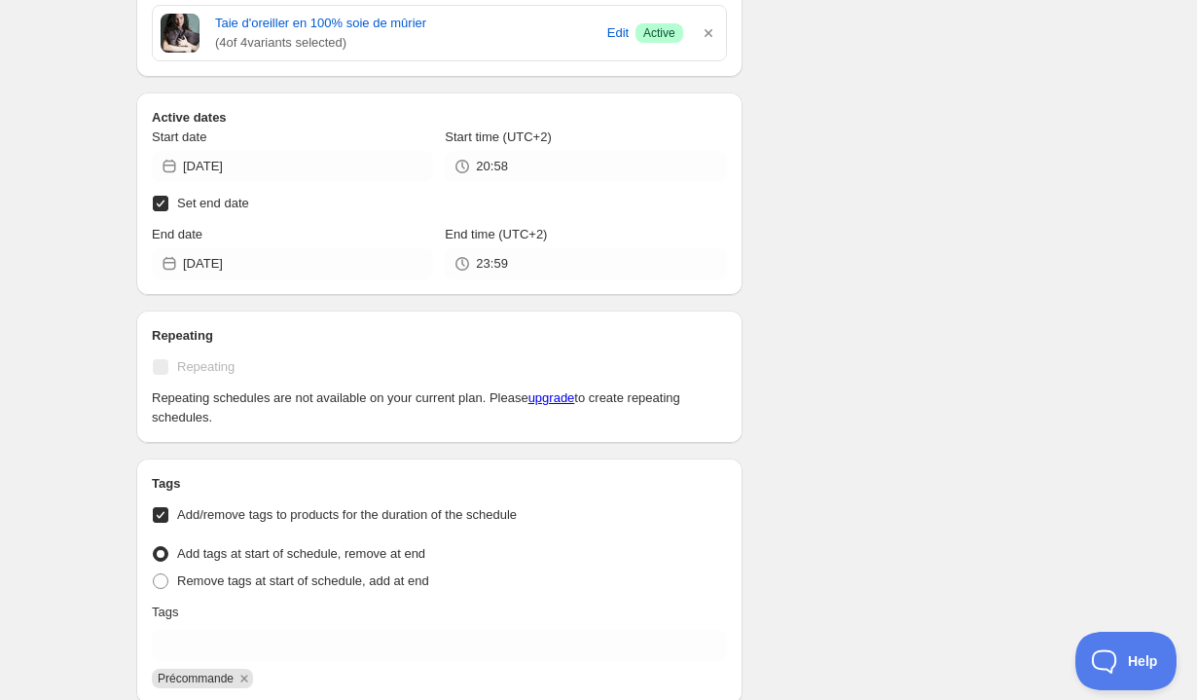
scroll to position [0, 0]
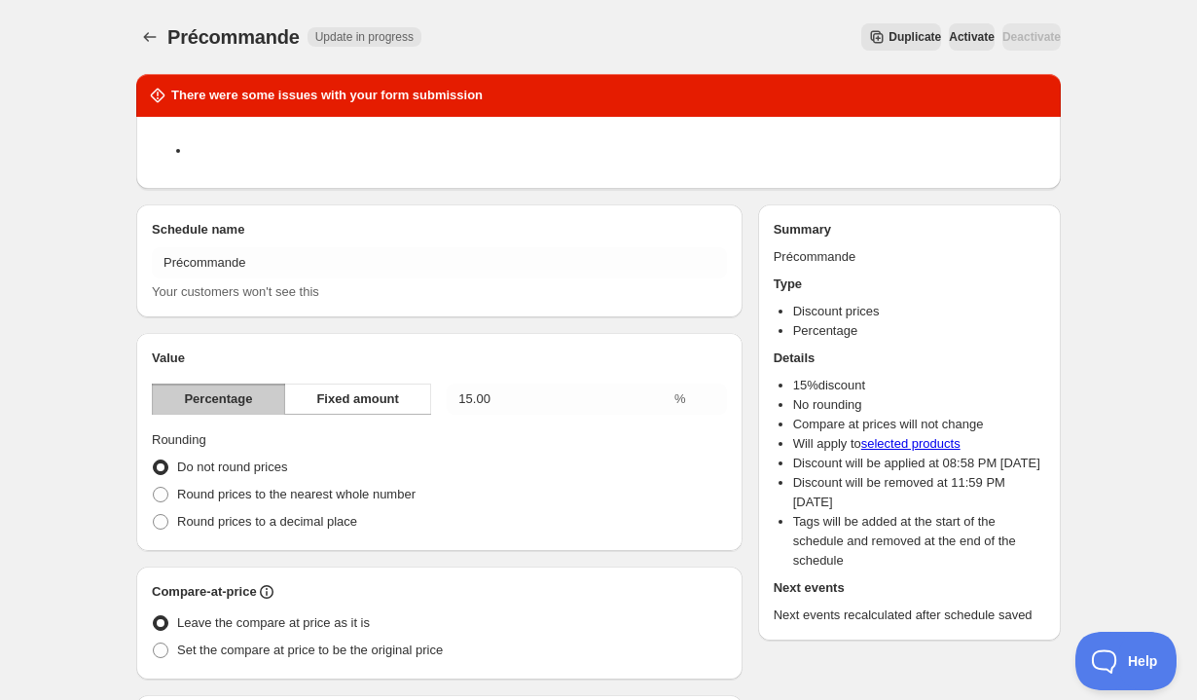
click at [949, 33] on span "Activate" at bounding box center [972, 37] width 46 height 16
click at [140, 41] on icon "Schedules" at bounding box center [149, 36] width 19 height 19
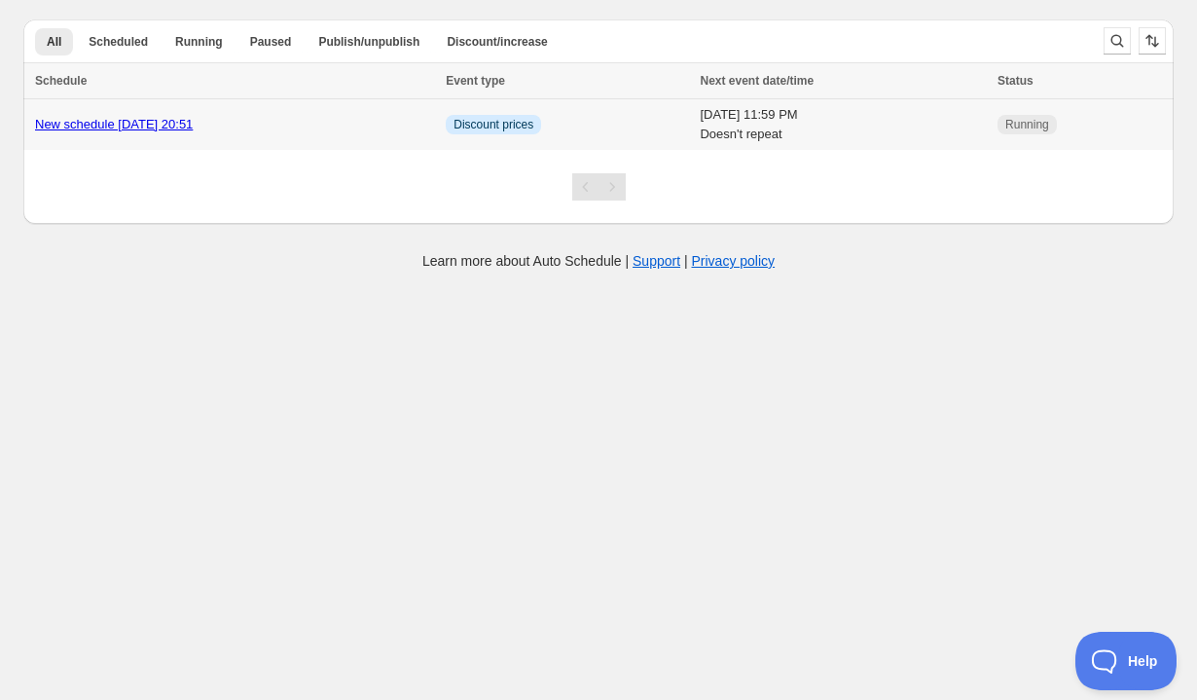
click at [193, 130] on link "New schedule [DATE] 20:51" at bounding box center [114, 124] width 158 height 15
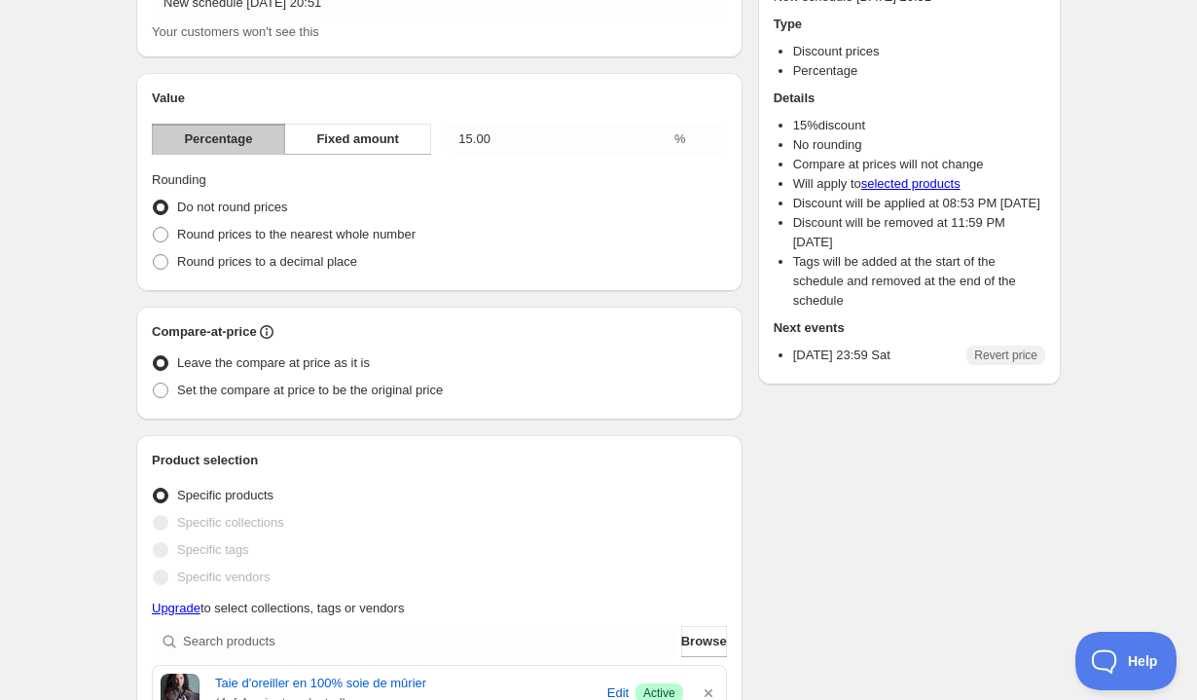
scroll to position [148, 0]
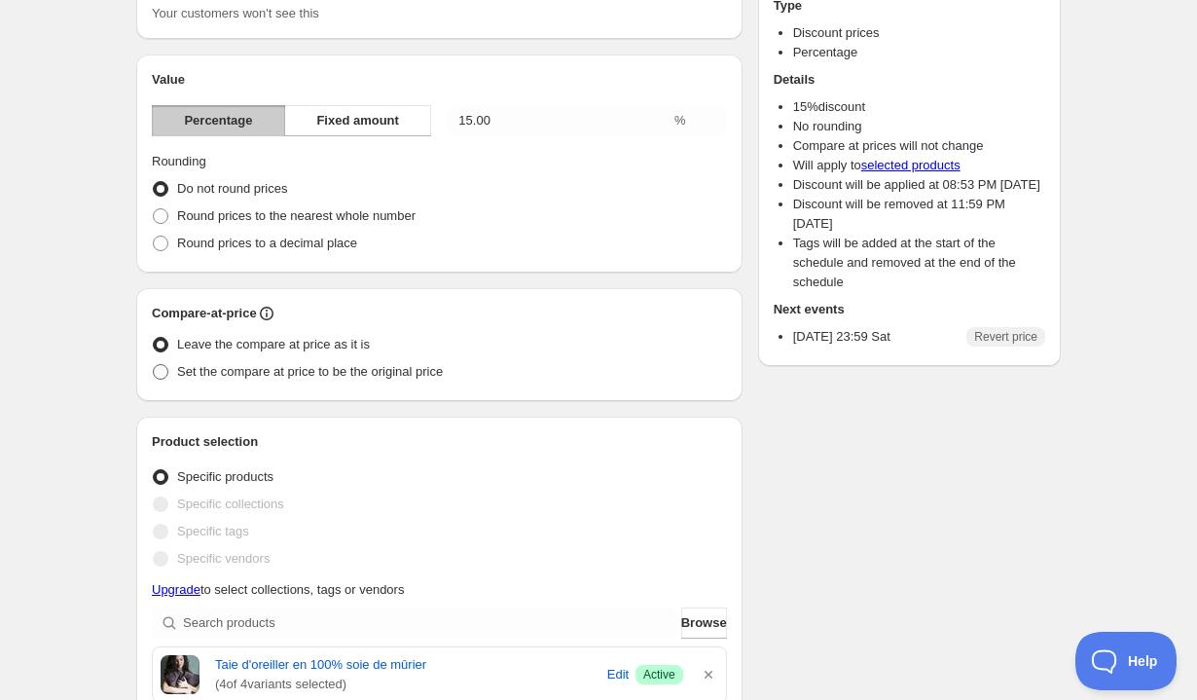
click at [159, 373] on span at bounding box center [161, 372] width 16 height 16
click at [154, 365] on input "Set the compare at price to be the original price" at bounding box center [153, 364] width 1 height 1
radio input "true"
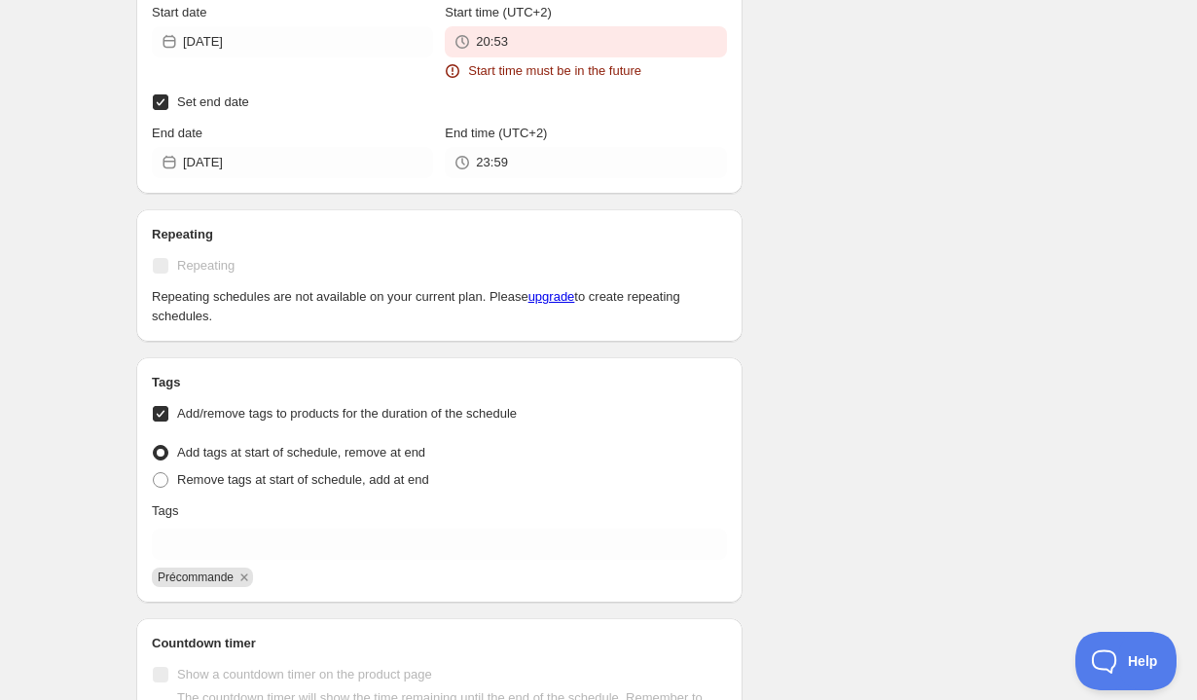
scroll to position [1027, 0]
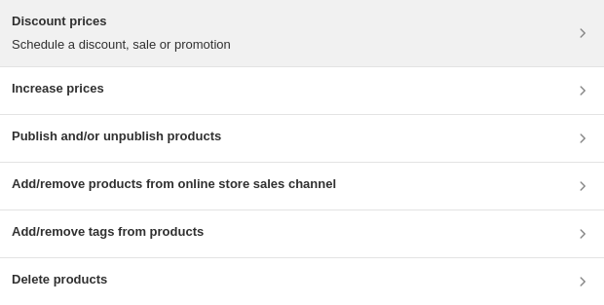
click at [309, 38] on div "Discount prices Schedule a discount, sale or promotion" at bounding box center [302, 33] width 580 height 43
